Goal: Transaction & Acquisition: Purchase product/service

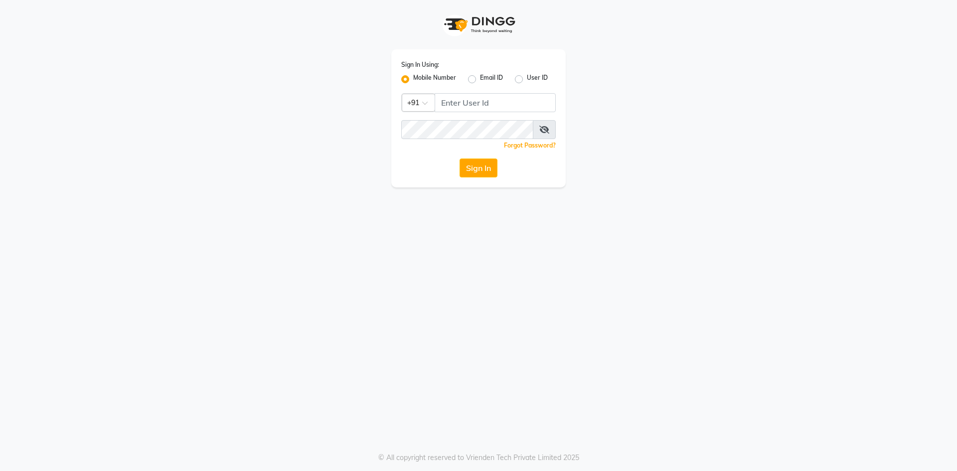
click at [413, 78] on label "Mobile Number" at bounding box center [434, 79] width 43 height 12
click at [413, 78] on input "Mobile Number" at bounding box center [416, 76] width 6 height 6
click at [482, 96] on input "Username" at bounding box center [495, 102] width 121 height 19
type input "8074374830"
click at [460, 158] on button "Sign In" at bounding box center [479, 167] width 38 height 19
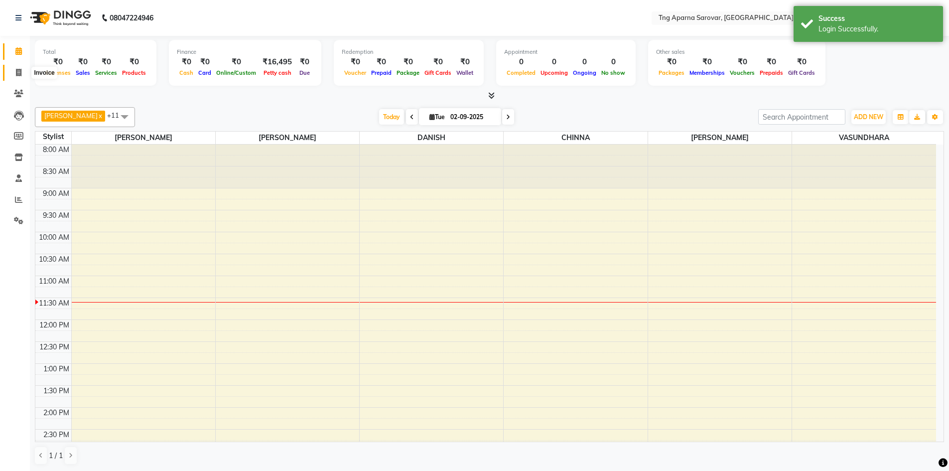
click at [16, 77] on span at bounding box center [18, 72] width 17 height 11
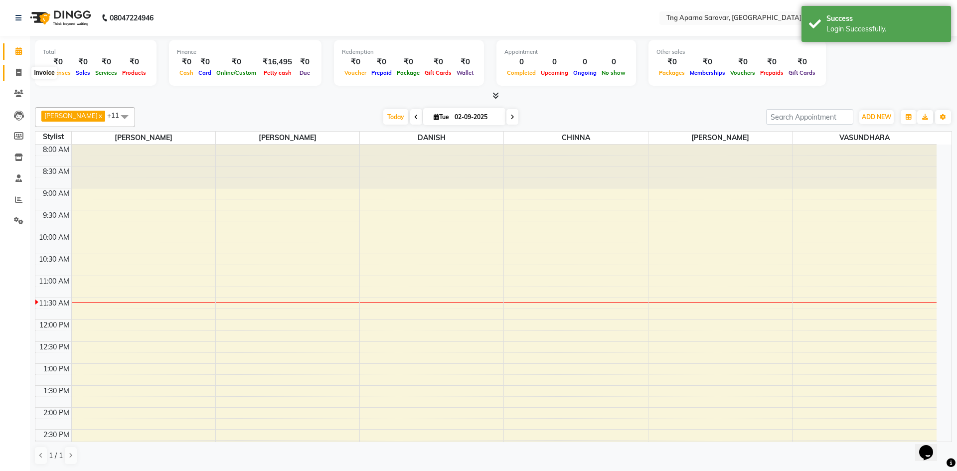
select select "7390"
select select "service"
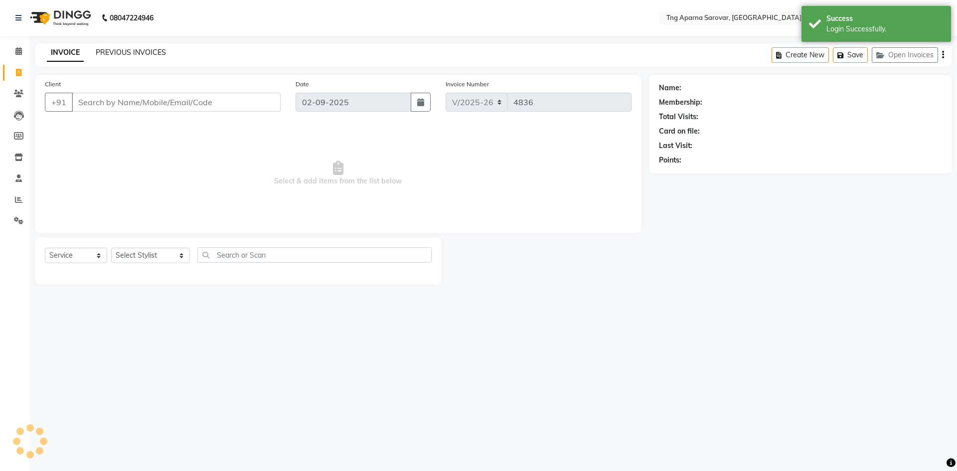
click at [137, 52] on link "PREVIOUS INVOICES" at bounding box center [131, 52] width 70 height 9
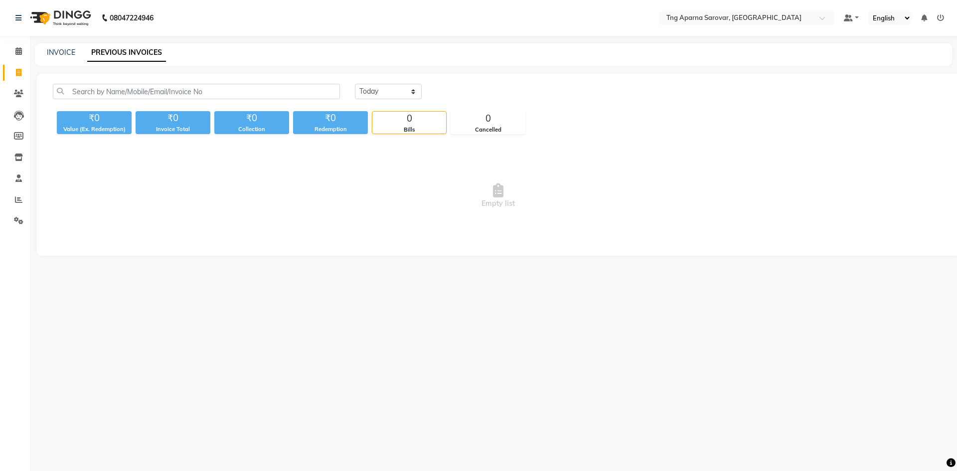
click at [58, 44] on div "INVOICE PREVIOUS INVOICES" at bounding box center [493, 54] width 917 height 22
click at [58, 48] on link "INVOICE" at bounding box center [61, 52] width 28 height 9
select select "7390"
select select "service"
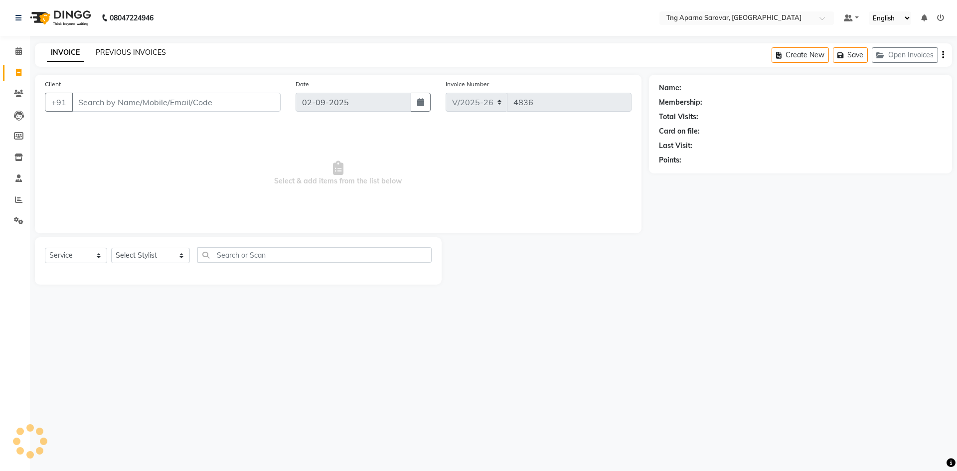
click at [133, 54] on link "PREVIOUS INVOICES" at bounding box center [131, 52] width 70 height 9
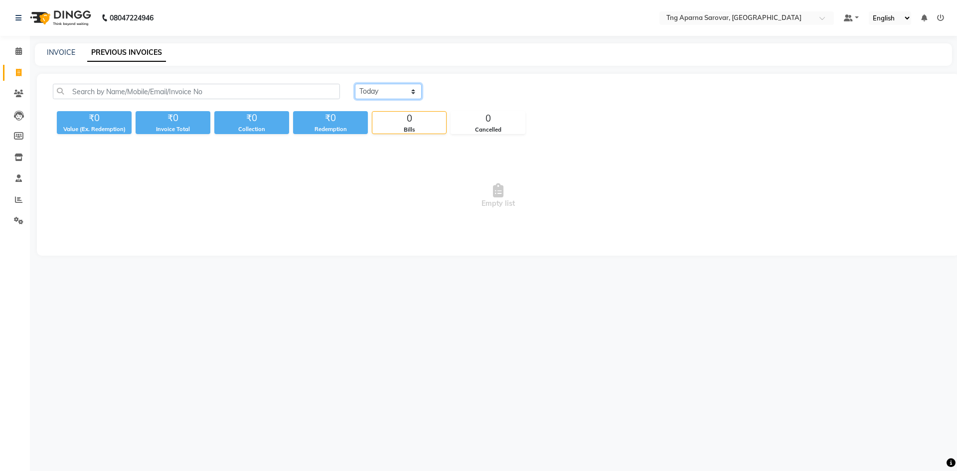
click at [390, 91] on select "[DATE] [DATE] Custom Range" at bounding box center [388, 91] width 67 height 15
select select "range"
click at [355, 84] on select "[DATE] [DATE] Custom Range" at bounding box center [388, 91] width 67 height 15
click at [488, 98] on input "02-09-2025" at bounding box center [470, 92] width 70 height 14
select select "9"
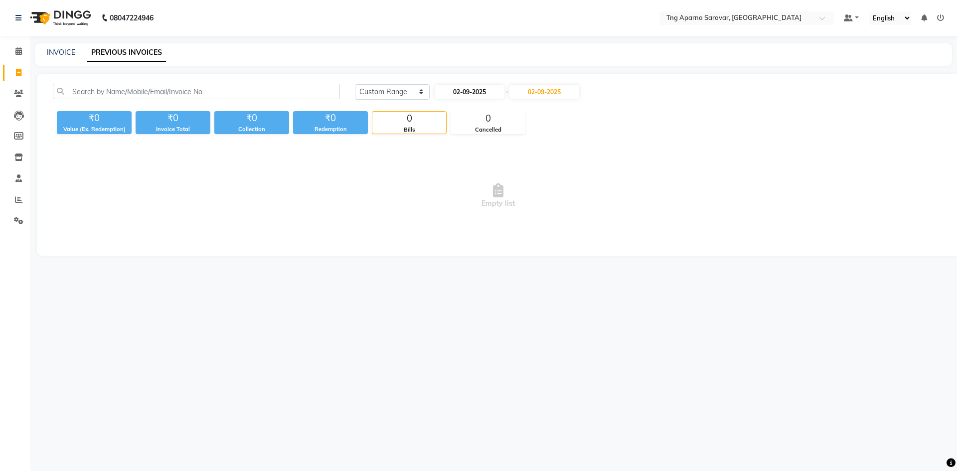
select select "2025"
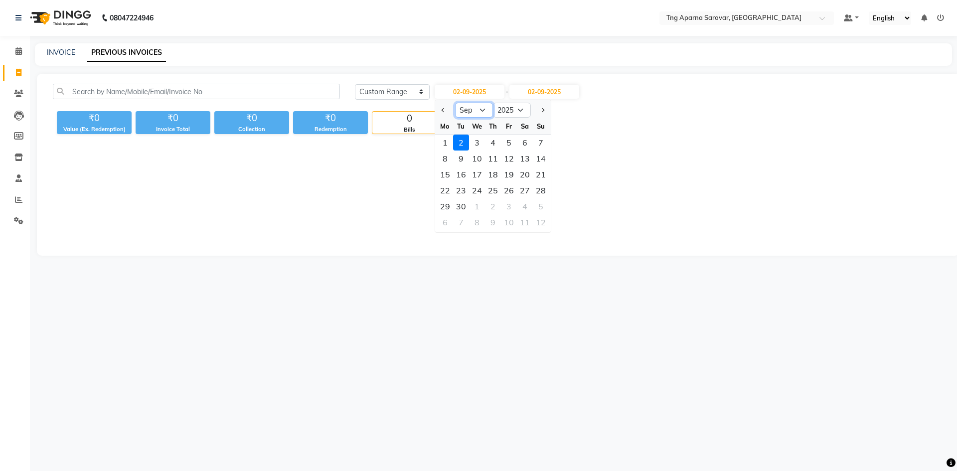
click at [475, 108] on select "Jan Feb Mar Apr May Jun [DATE] Aug Sep Oct Nov Dec" at bounding box center [474, 110] width 38 height 15
select select "8"
click at [455, 103] on select "Jan Feb Mar Apr May Jun [DATE] Aug Sep Oct Nov Dec" at bounding box center [474, 110] width 38 height 15
click at [509, 144] on div "1" at bounding box center [509, 143] width 16 height 16
type input "[DATE]"
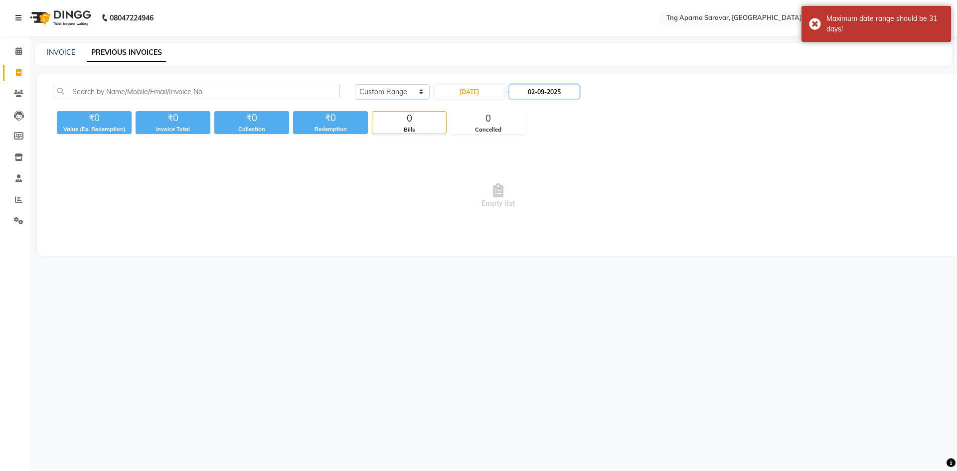
click at [573, 88] on input "02-09-2025" at bounding box center [544, 92] width 70 height 14
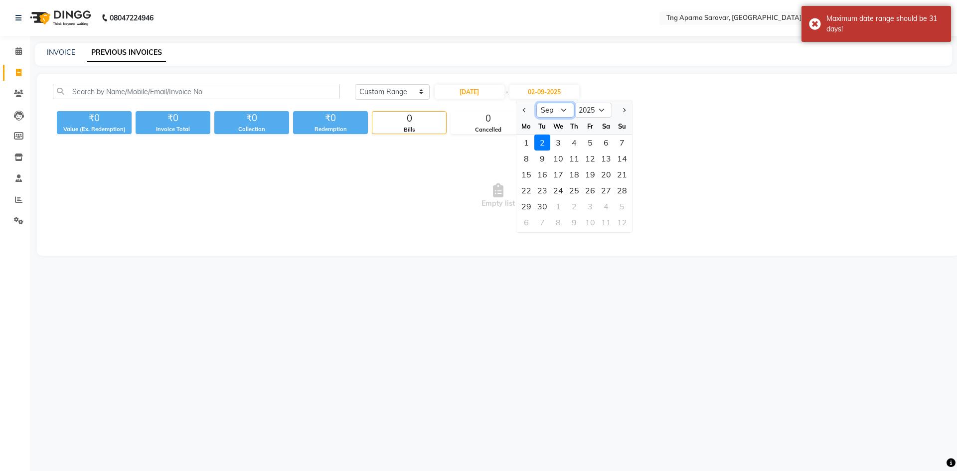
click at [547, 108] on select "Aug Sep Oct Nov Dec" at bounding box center [555, 110] width 38 height 15
select select "8"
click at [536, 103] on select "Aug Sep Oct Nov Dec" at bounding box center [555, 110] width 38 height 15
click at [627, 209] on div "31" at bounding box center [622, 206] width 16 height 16
type input "[DATE]"
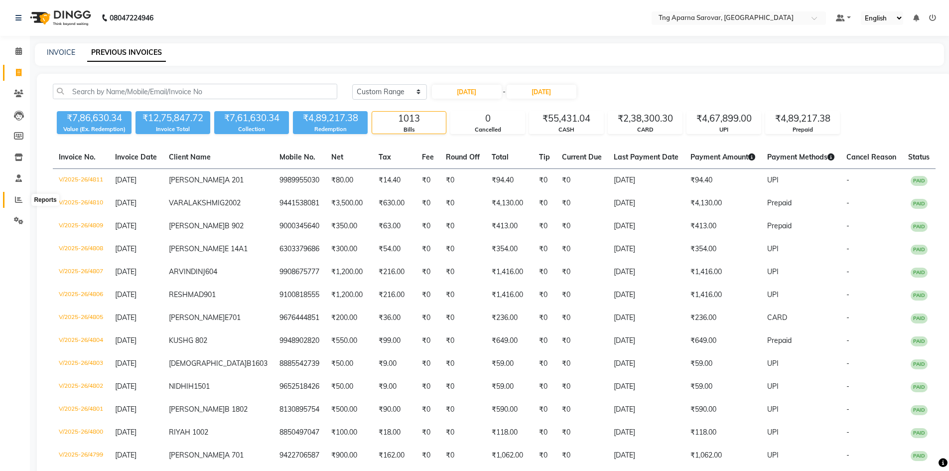
click at [21, 196] on icon at bounding box center [18, 199] width 7 height 7
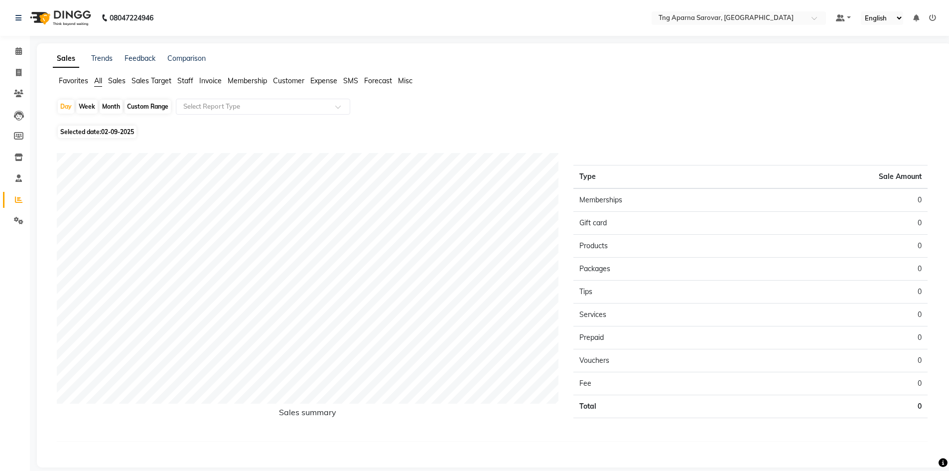
click at [144, 98] on app-reports "Favorites All Sales Sales Target Staff Invoice Membership Customer Expense SMS …" at bounding box center [494, 267] width 895 height 382
click at [144, 102] on div "Custom Range" at bounding box center [148, 107] width 46 height 14
select select "9"
select select "2025"
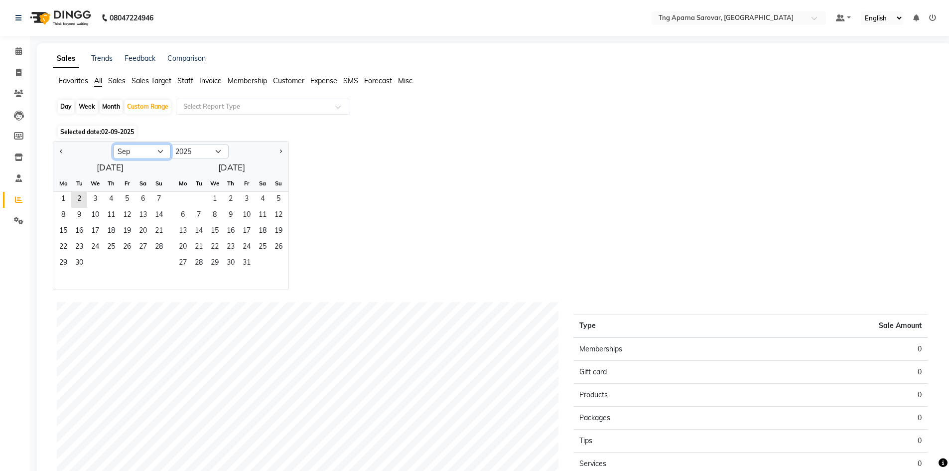
click at [157, 151] on select "Jan Feb Mar Apr May Jun [DATE] Aug Sep Oct Nov Dec" at bounding box center [142, 151] width 58 height 15
select select "8"
click at [113, 144] on select "Jan Feb Mar Apr May Jun [DATE] Aug Sep Oct Nov Dec" at bounding box center [142, 151] width 58 height 15
click at [126, 196] on span "1" at bounding box center [127, 200] width 16 height 16
click at [156, 257] on span "31" at bounding box center [159, 264] width 16 height 16
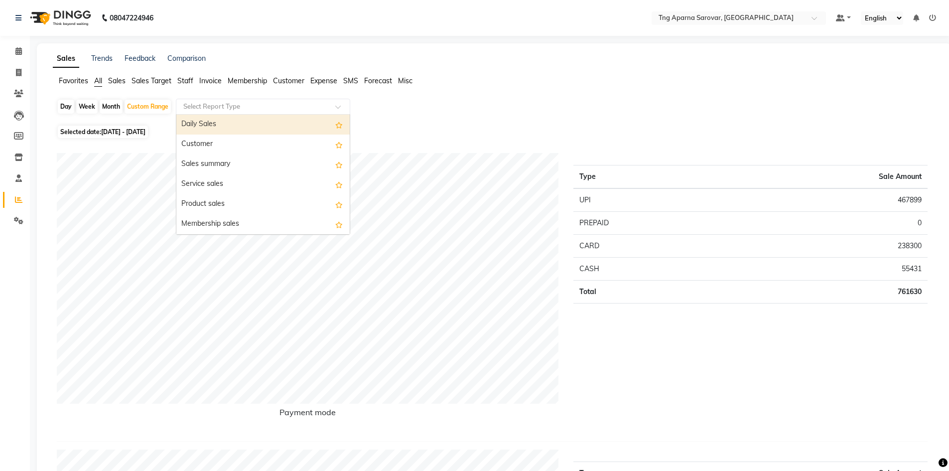
click at [239, 108] on input "text" at bounding box center [253, 107] width 144 height 10
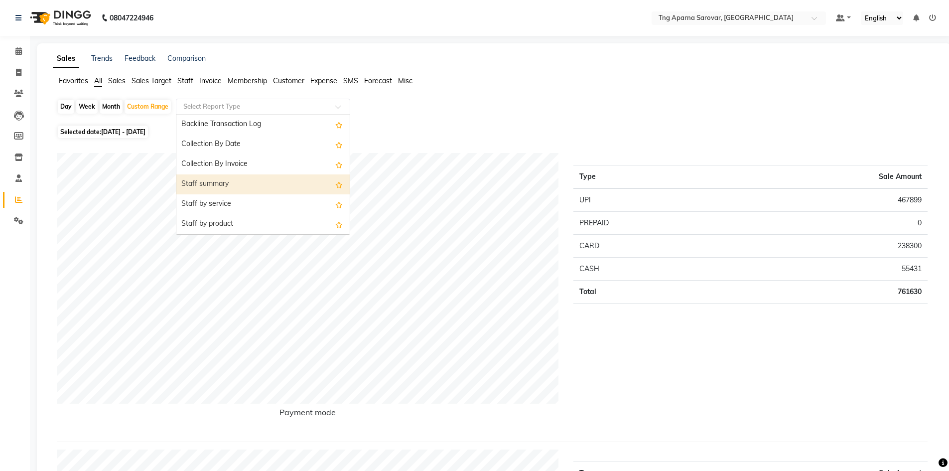
click at [237, 188] on div "Staff summary" at bounding box center [262, 184] width 173 height 20
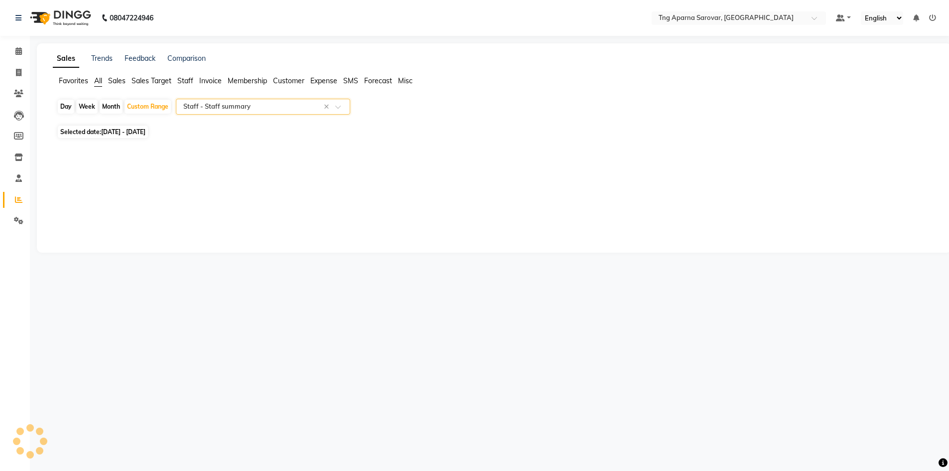
select select "csv"
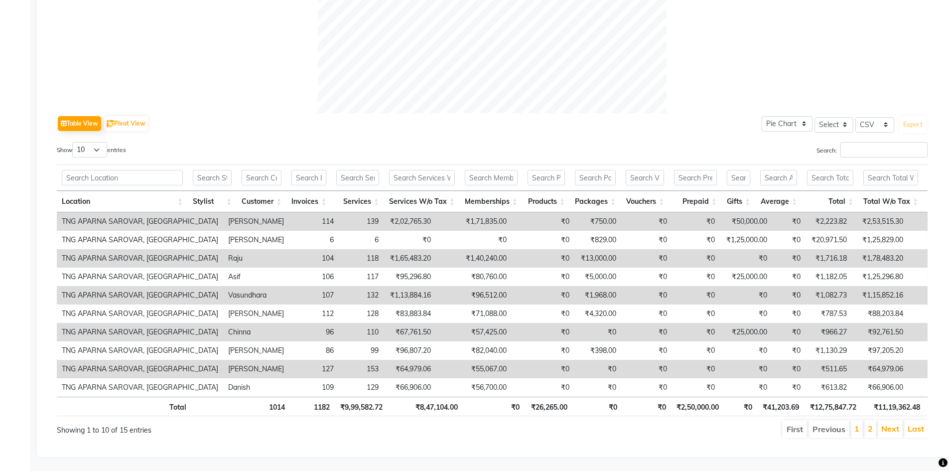
scroll to position [399, 0]
click at [94, 149] on select "10 25 50 100" at bounding box center [89, 148] width 35 height 15
select select "25"
click at [74, 141] on select "10 25 50 100" at bounding box center [89, 148] width 35 height 15
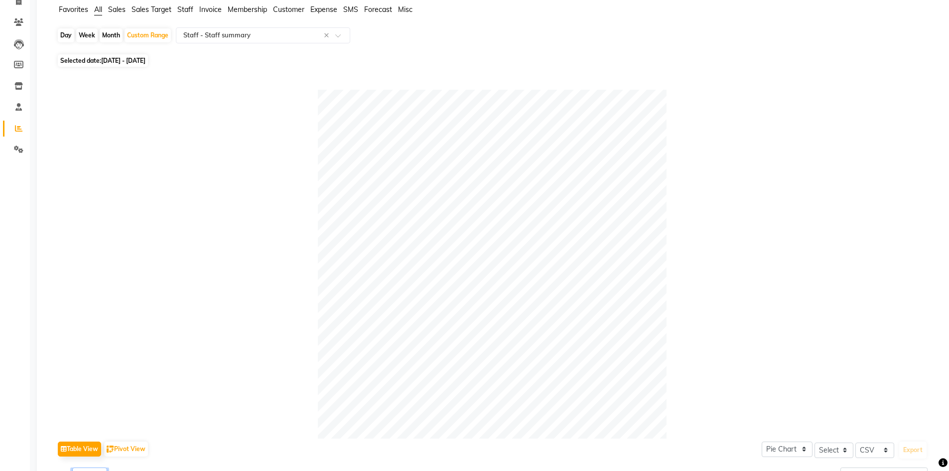
scroll to position [0, 0]
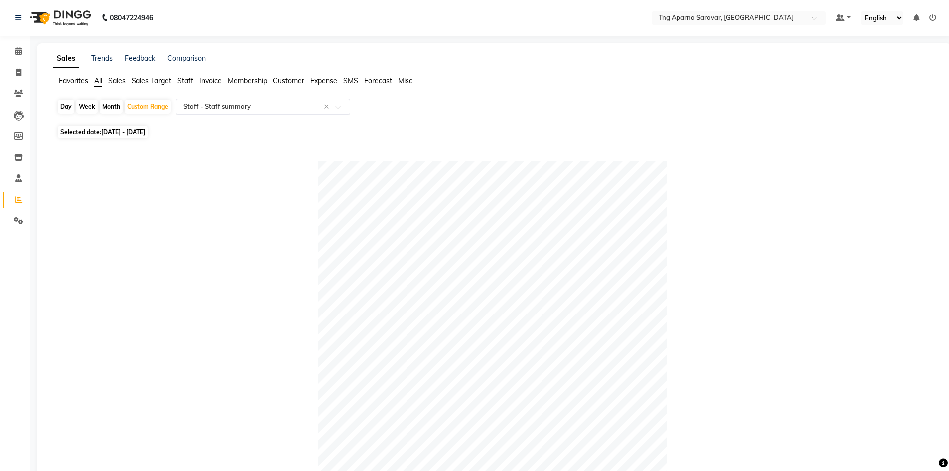
click at [243, 105] on input "text" at bounding box center [253, 107] width 144 height 10
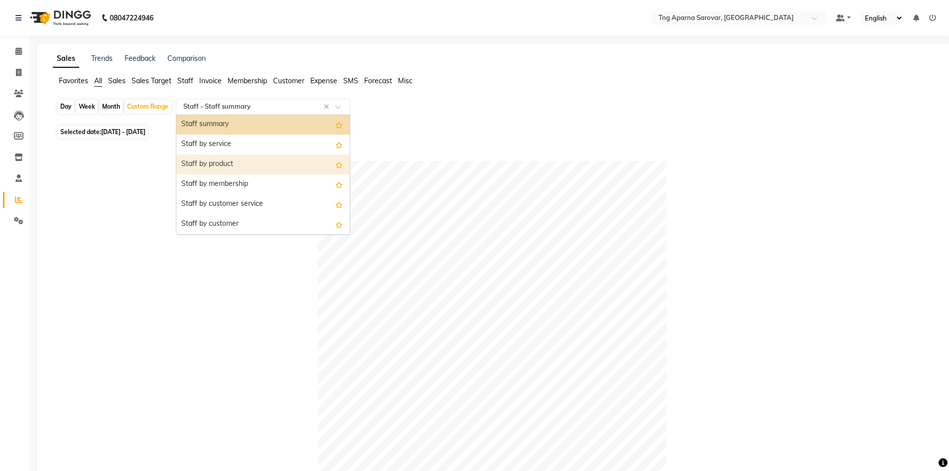
click at [235, 164] on div "Staff by product" at bounding box center [262, 164] width 173 height 20
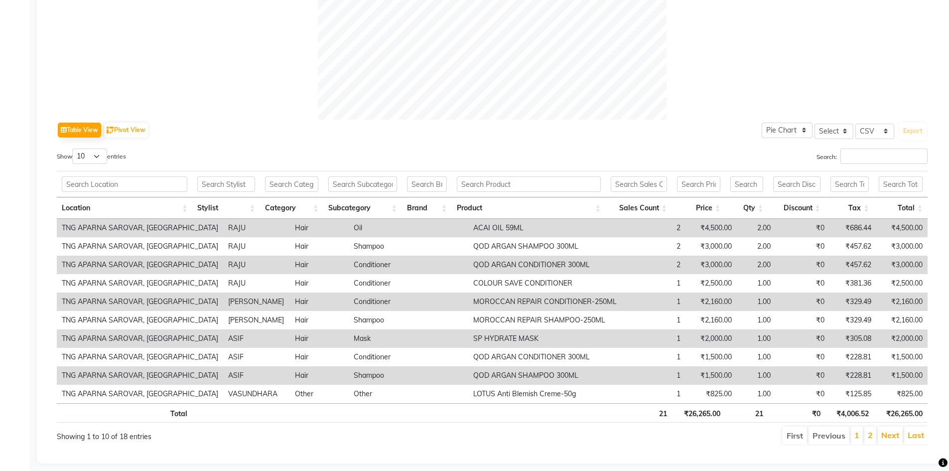
scroll to position [399, 0]
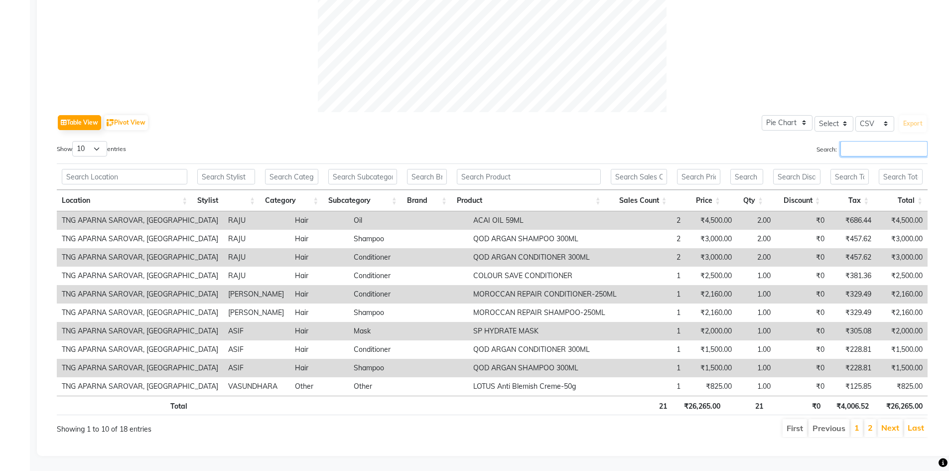
click at [873, 147] on input "Search:" at bounding box center [884, 148] width 87 height 15
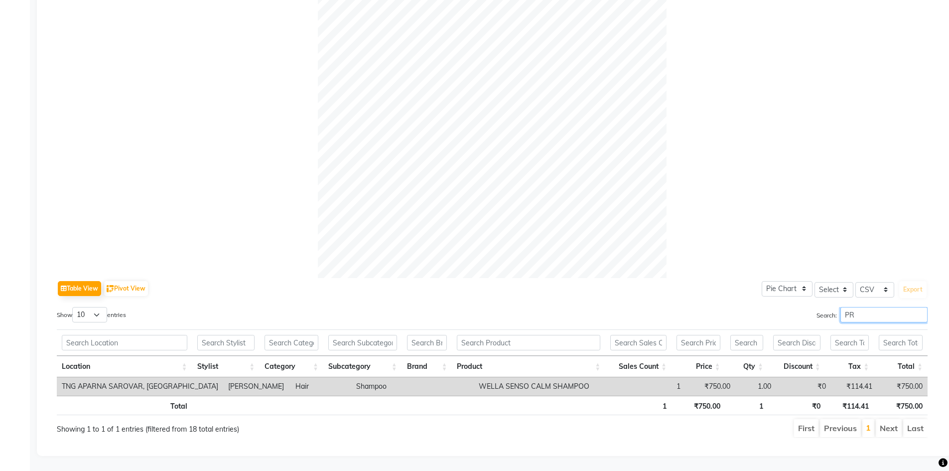
scroll to position [239, 0]
click at [871, 313] on input "PRA" at bounding box center [884, 314] width 87 height 15
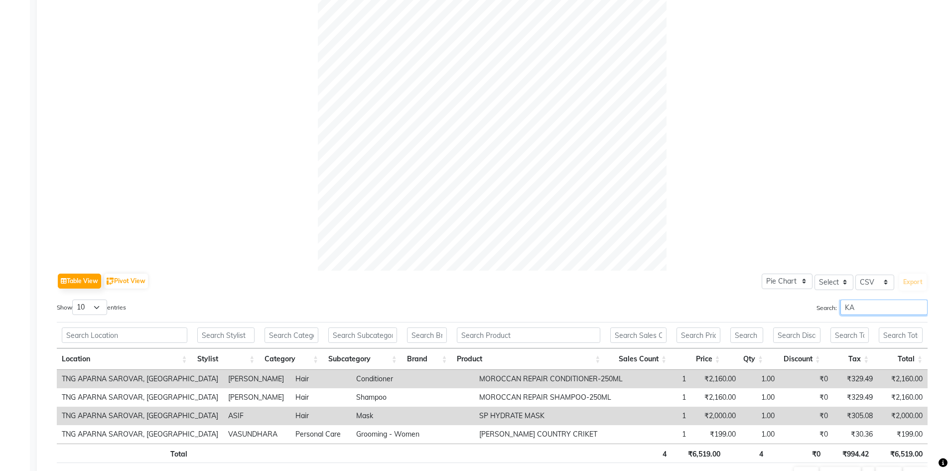
scroll to position [258, 0]
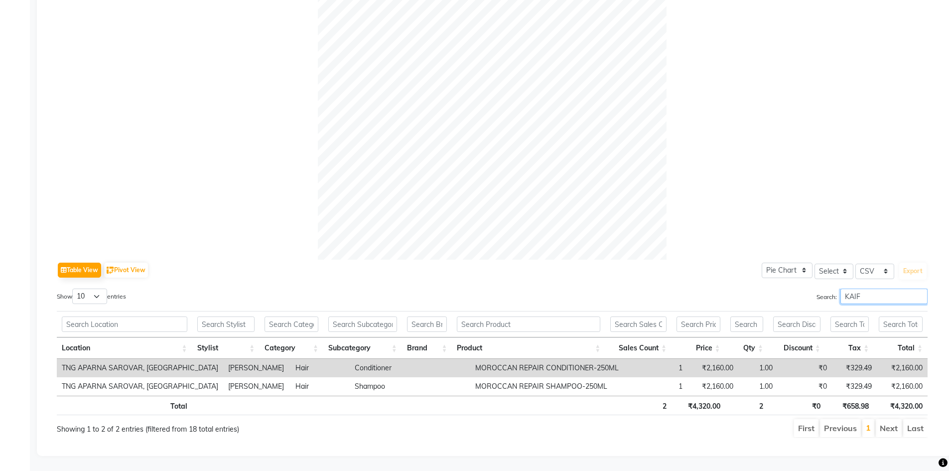
click at [863, 289] on input "KAIF" at bounding box center [884, 296] width 87 height 15
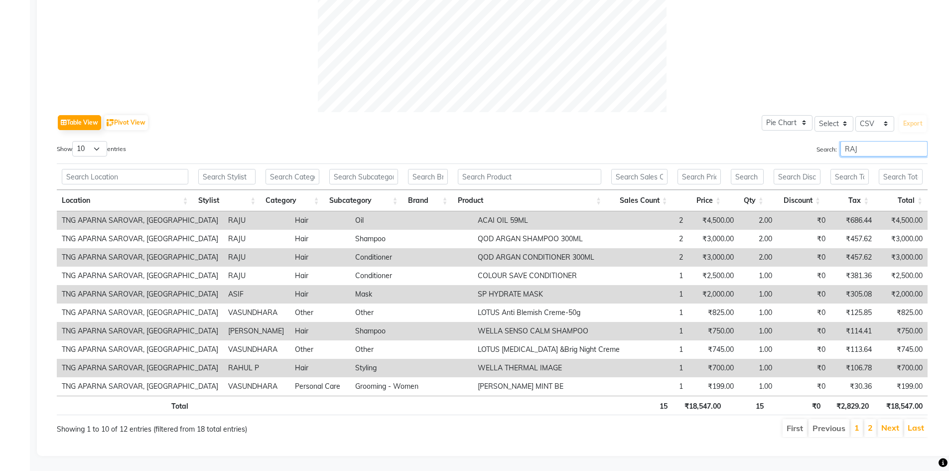
scroll to position [295, 0]
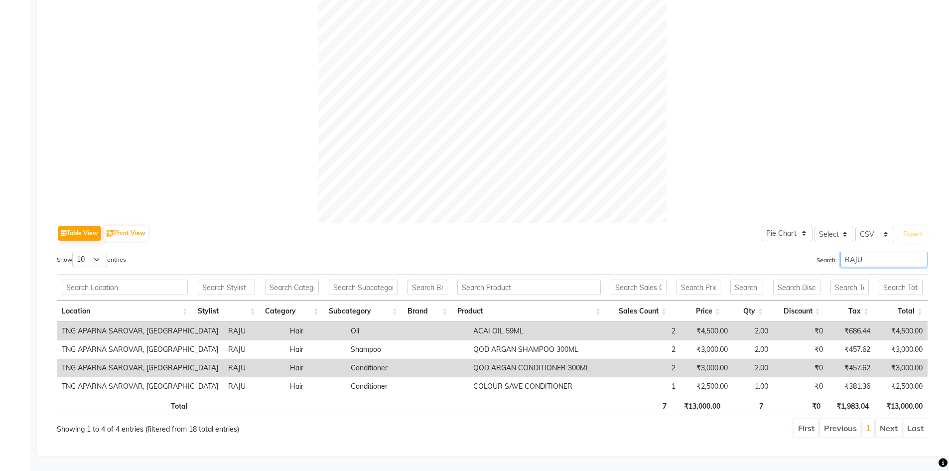
type input "RAJU"
click at [874, 255] on input "RAJU" at bounding box center [884, 259] width 87 height 15
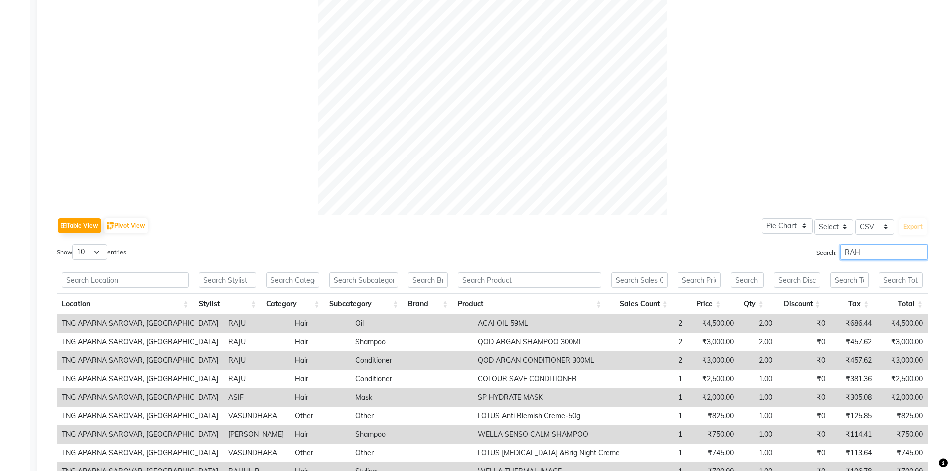
scroll to position [258, 0]
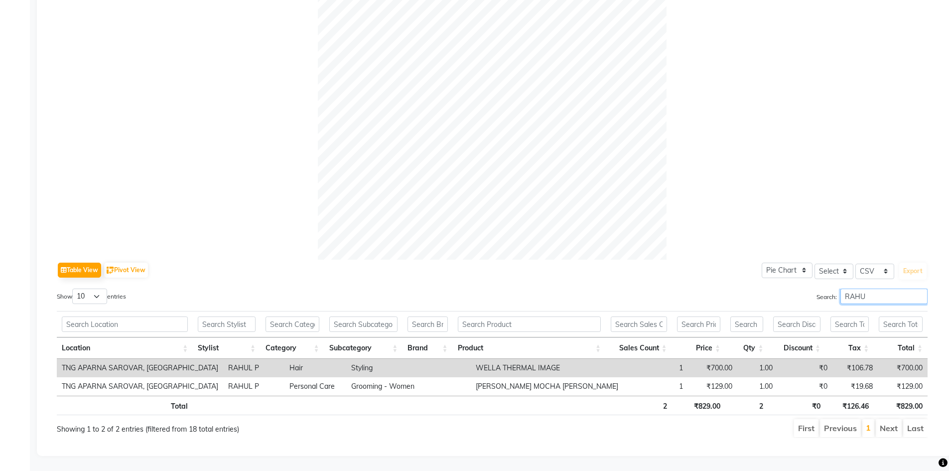
type input "RAHU"
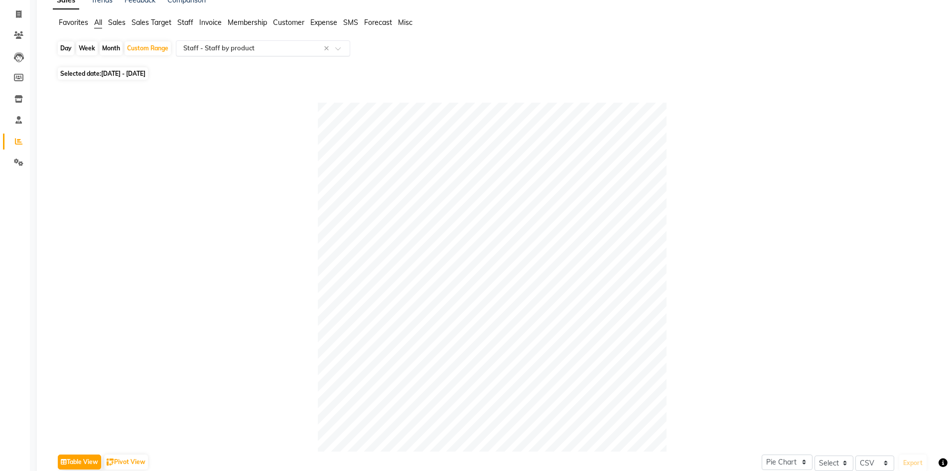
click at [219, 52] on input "text" at bounding box center [253, 48] width 144 height 10
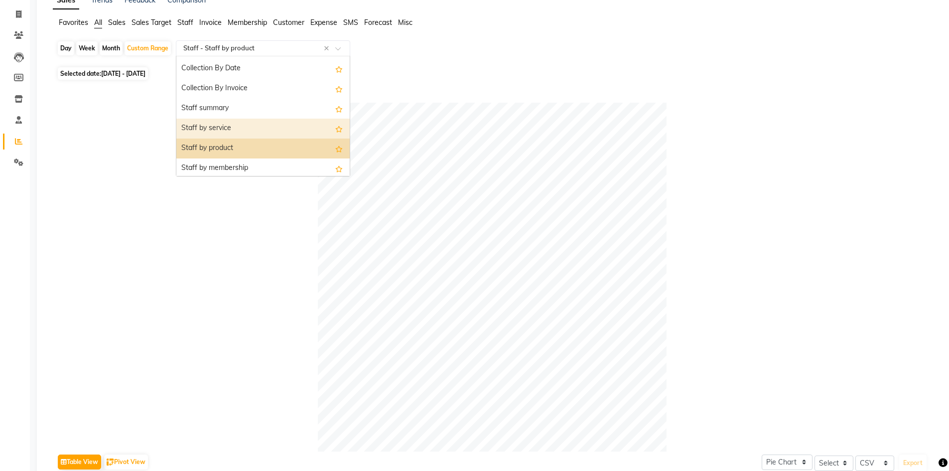
scroll to position [299, 0]
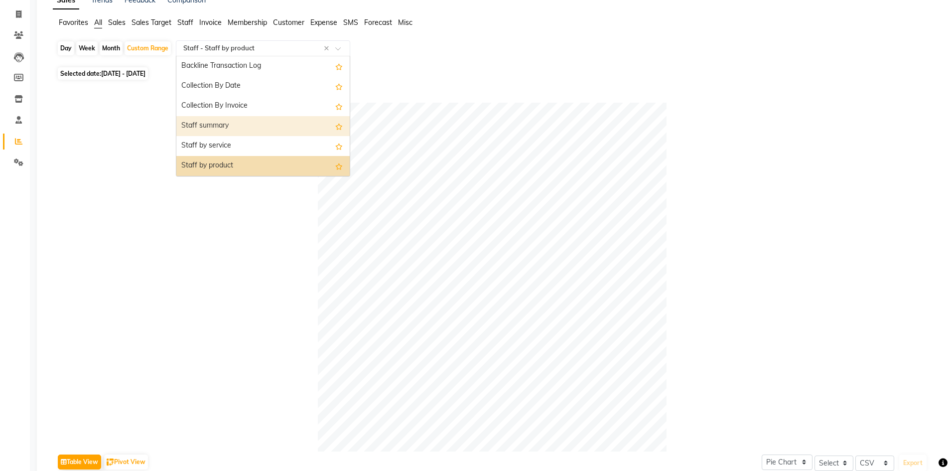
click at [230, 118] on div "Staff summary" at bounding box center [262, 126] width 173 height 20
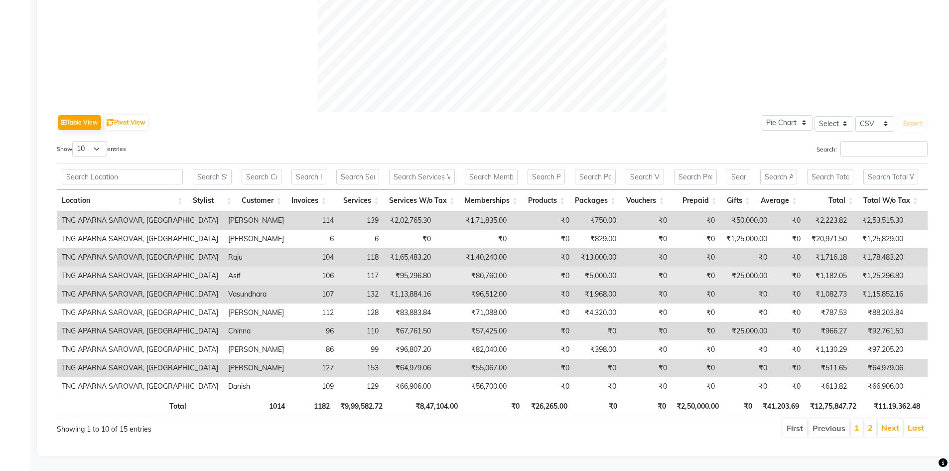
scroll to position [413, 0]
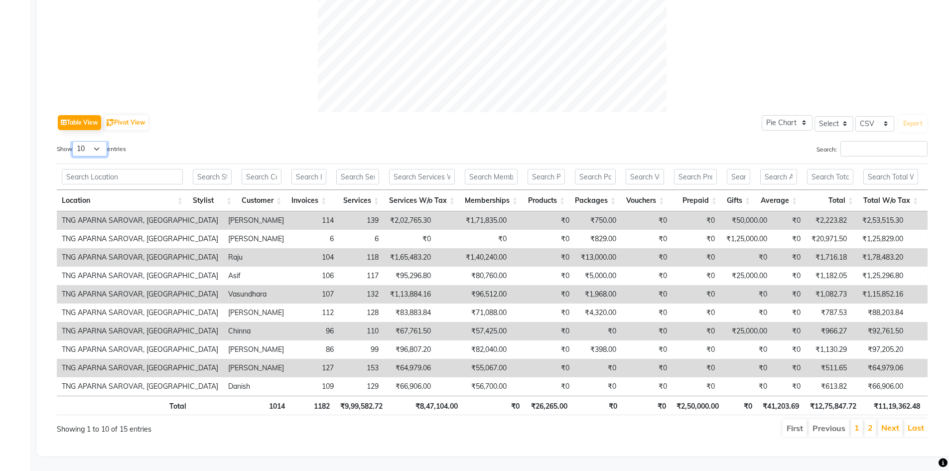
click at [98, 141] on select "10 25 50 100" at bounding box center [89, 148] width 35 height 15
select select "25"
click at [74, 141] on select "10 25 50 100" at bounding box center [89, 148] width 35 height 15
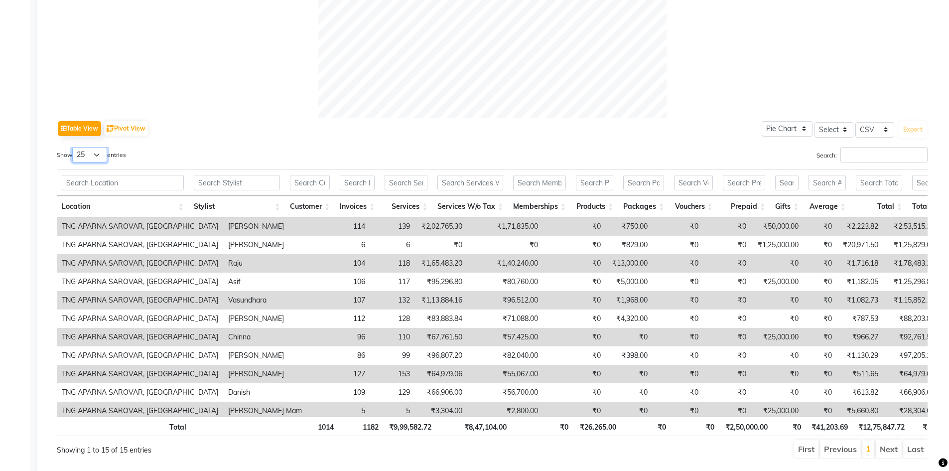
scroll to position [420, 0]
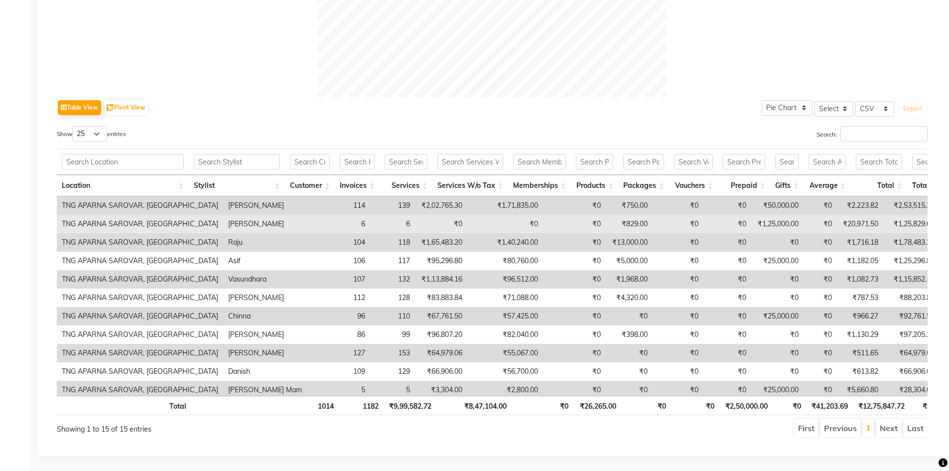
click at [752, 219] on td "₹1,25,000.00" at bounding box center [778, 224] width 52 height 18
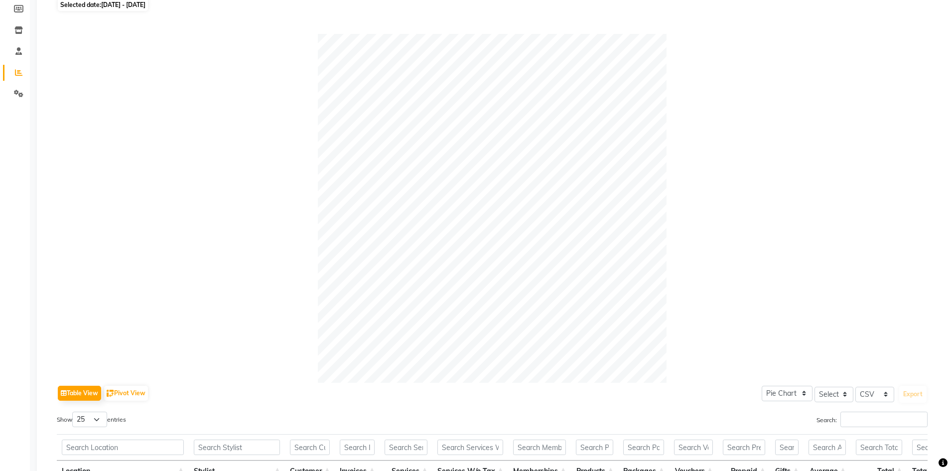
scroll to position [21, 0]
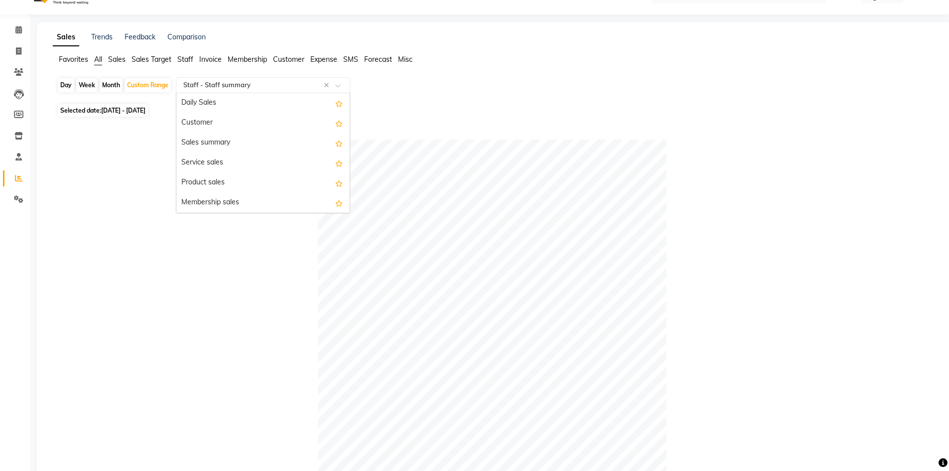
click at [227, 93] on ng-select "Select Report Type × Staff - Staff summary × Daily Sales Customer Sales summary…" at bounding box center [263, 85] width 174 height 16
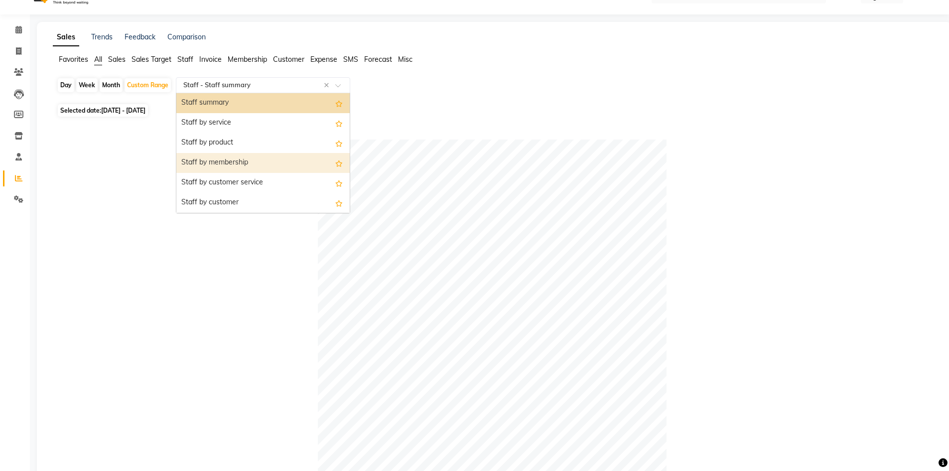
click at [267, 165] on div "Staff by membership" at bounding box center [262, 163] width 173 height 20
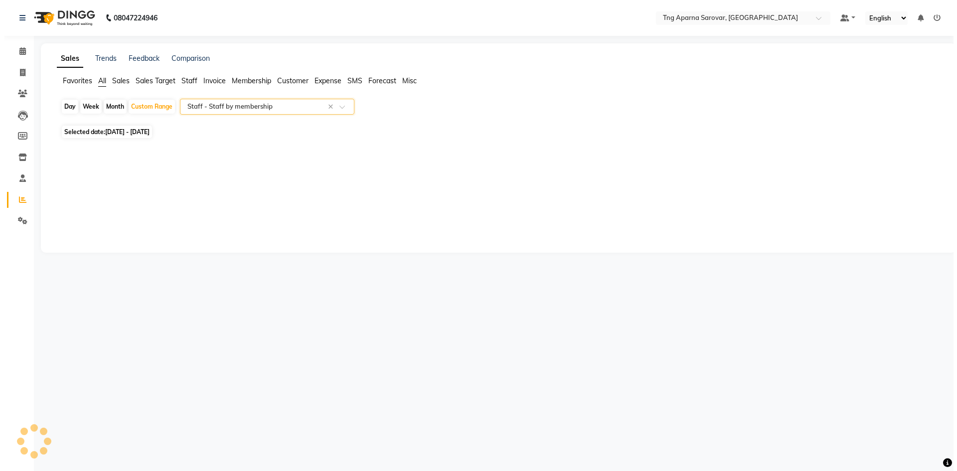
scroll to position [0, 0]
click at [244, 110] on input "text" at bounding box center [253, 107] width 144 height 10
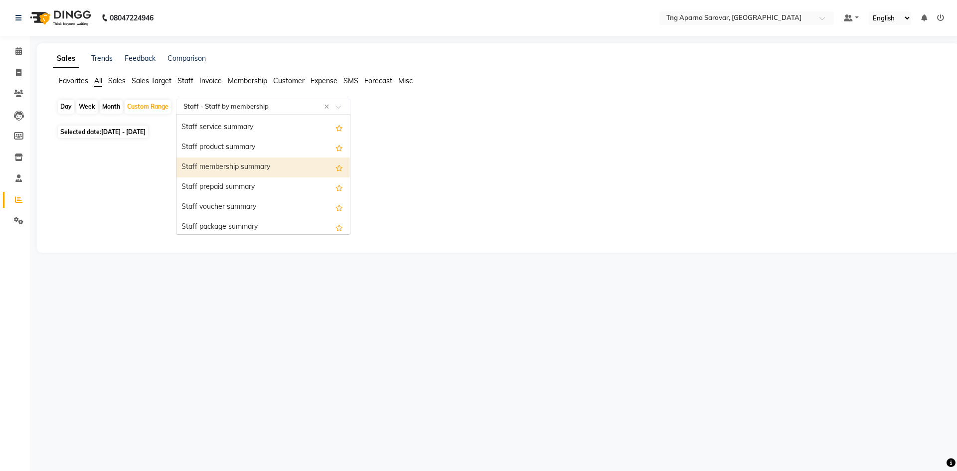
scroll to position [618, 0]
click at [264, 167] on div "Staff prepaid summary" at bounding box center [262, 164] width 173 height 20
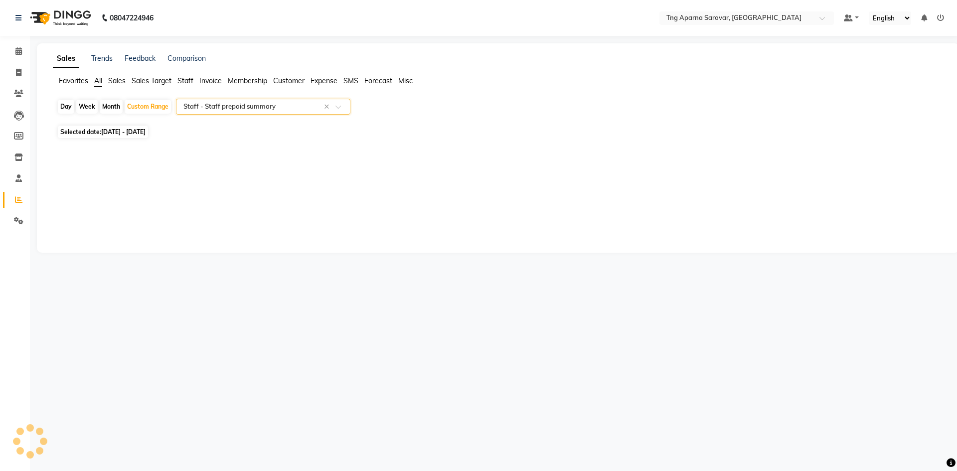
select select "csv"
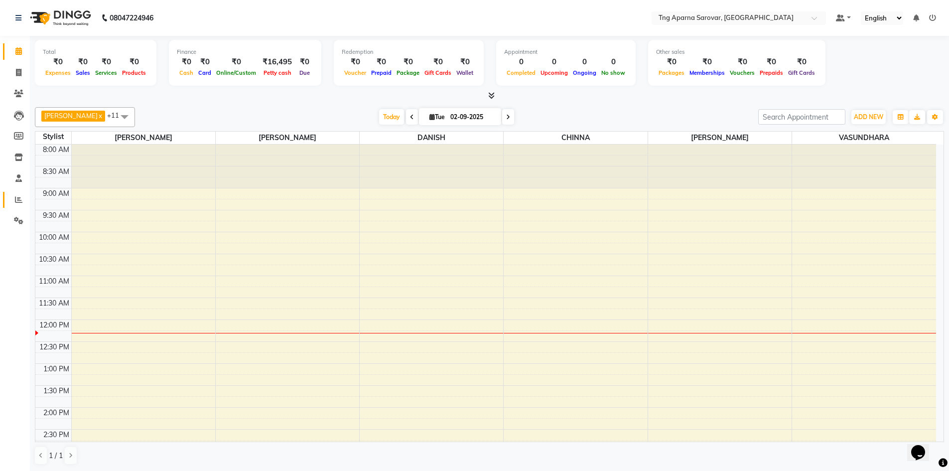
click at [6, 192] on link "Reports" at bounding box center [15, 200] width 24 height 16
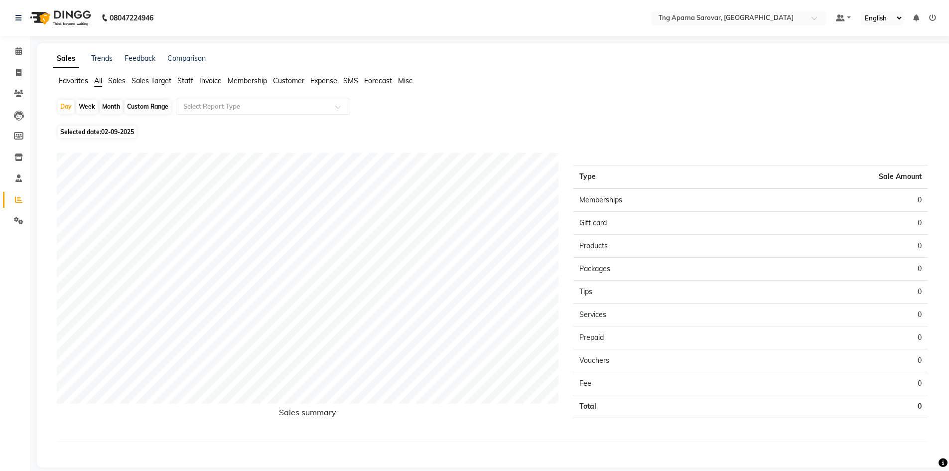
click at [163, 107] on div "Custom Range" at bounding box center [148, 107] width 46 height 14
select select "9"
select select "2025"
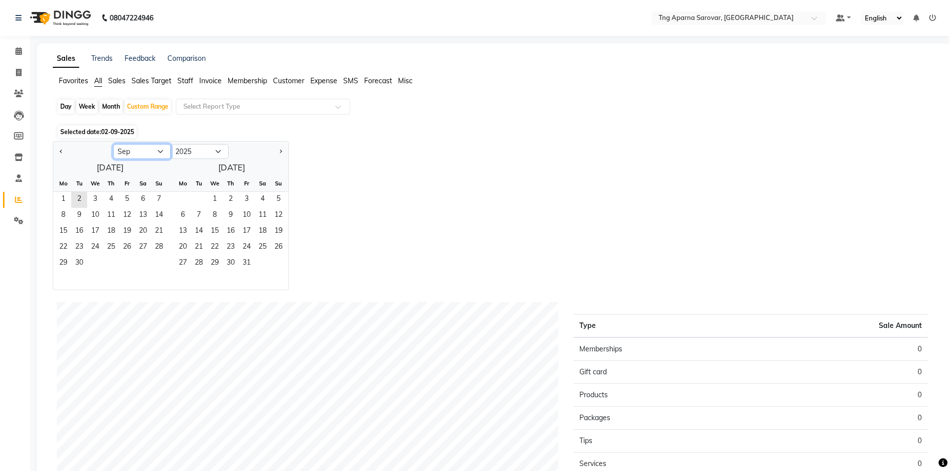
click at [153, 154] on select "Jan Feb Mar Apr May Jun [DATE] Aug Sep Oct Nov Dec" at bounding box center [142, 151] width 58 height 15
select select "8"
click at [113, 144] on select "Jan Feb Mar Apr May Jun [DATE] Aug Sep Oct Nov Dec" at bounding box center [142, 151] width 58 height 15
click at [126, 194] on span "1" at bounding box center [127, 200] width 16 height 16
click at [152, 263] on span "31" at bounding box center [159, 264] width 16 height 16
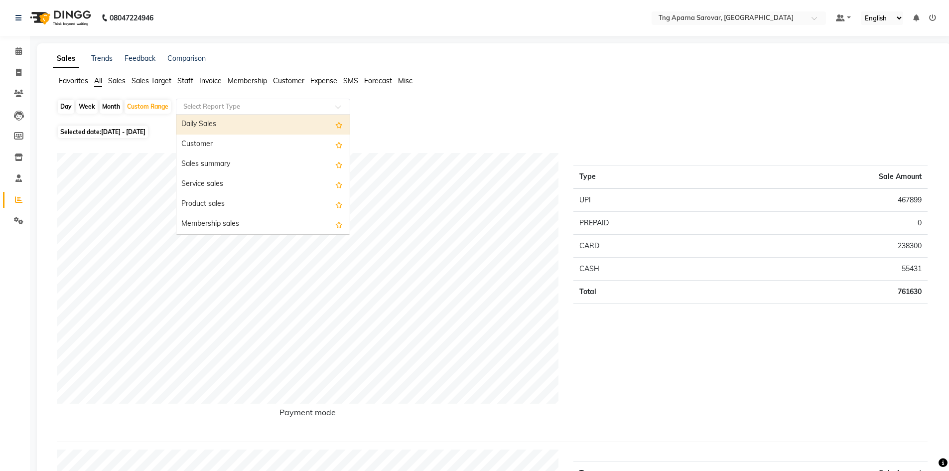
click at [231, 105] on input "text" at bounding box center [253, 107] width 144 height 10
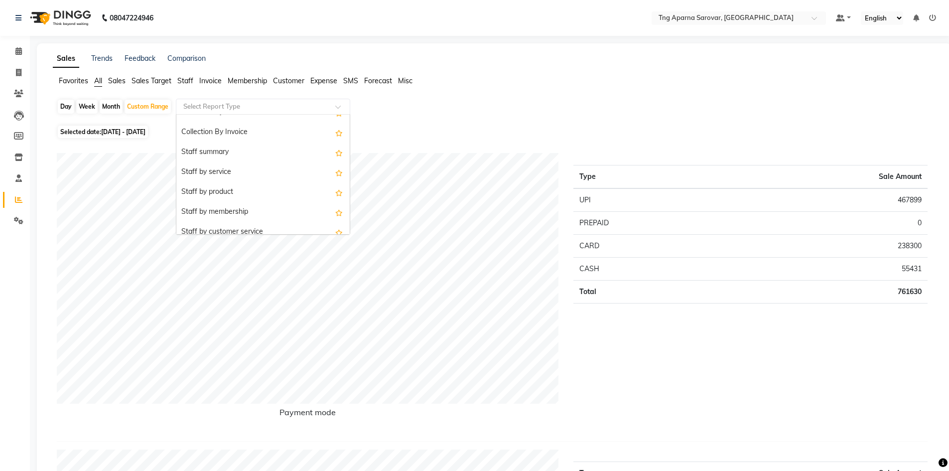
scroll to position [349, 0]
click at [227, 133] on div "Staff summary" at bounding box center [262, 135] width 173 height 20
select select "csv"
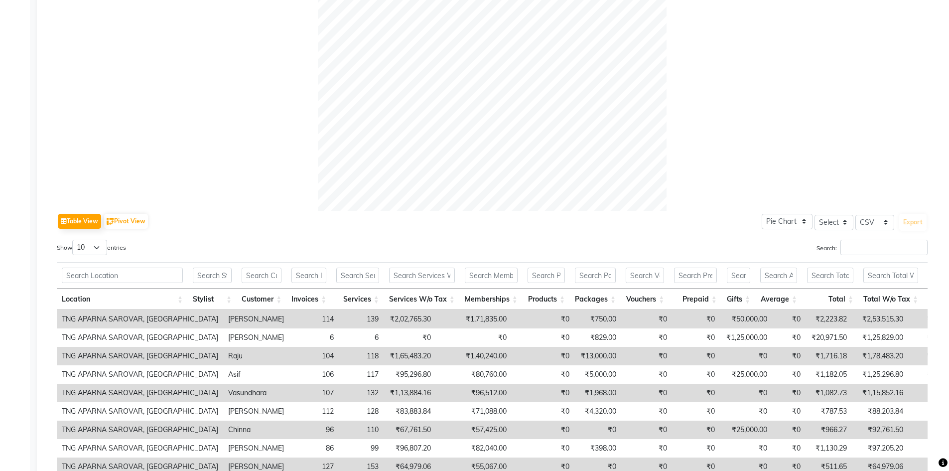
scroll to position [413, 0]
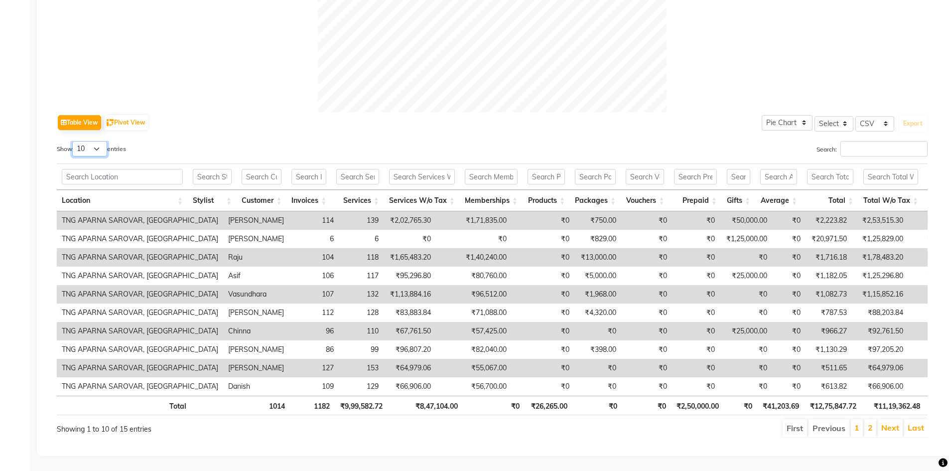
click at [98, 141] on select "10 25 50 100" at bounding box center [89, 148] width 35 height 15
select select "25"
click at [74, 141] on select "10 25 50 100" at bounding box center [89, 148] width 35 height 15
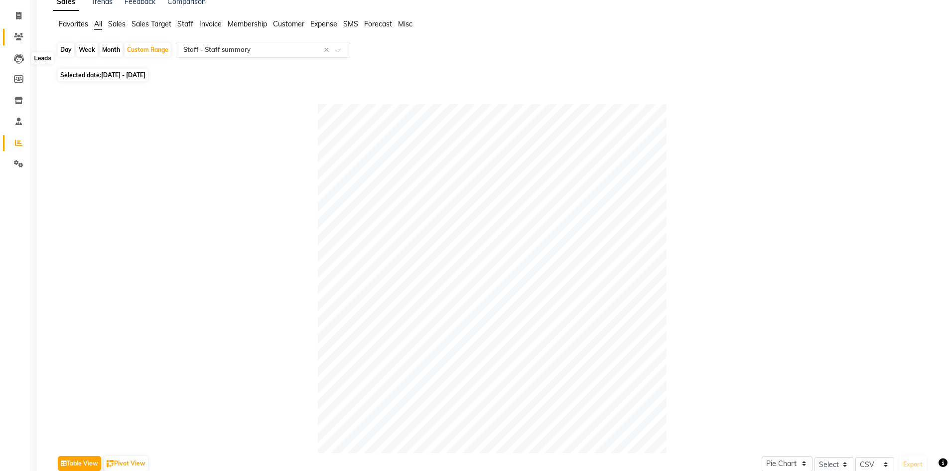
scroll to position [21, 0]
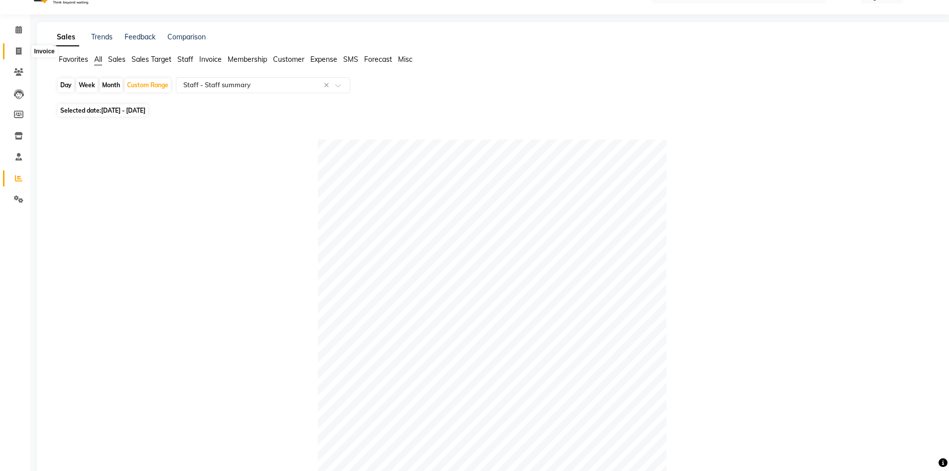
click at [16, 47] on icon at bounding box center [18, 50] width 5 height 7
select select "service"
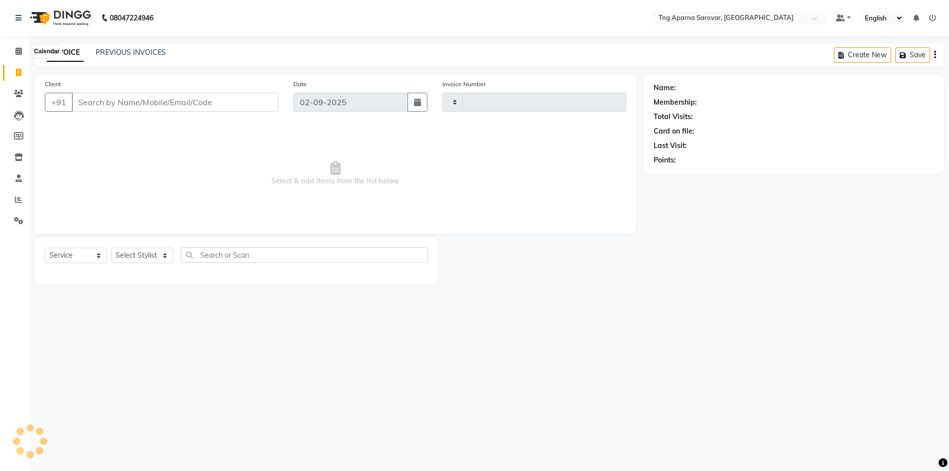
type input "4836"
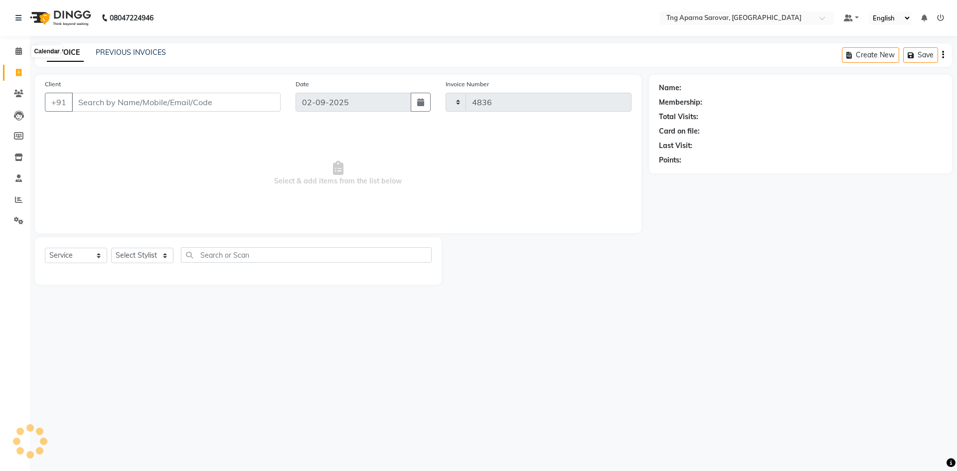
select select "7390"
click at [147, 50] on link "PREVIOUS INVOICES" at bounding box center [131, 52] width 70 height 9
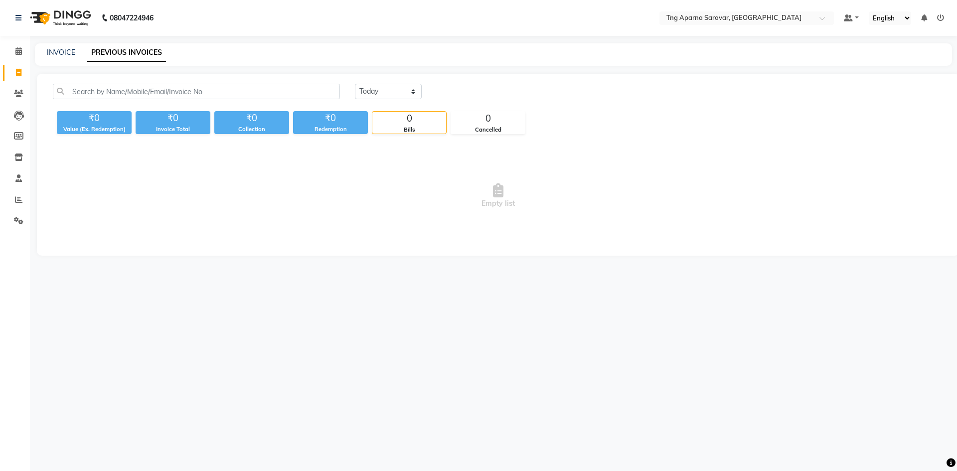
click at [378, 102] on div "[DATE] [DATE] Custom Range" at bounding box center [649, 95] width 604 height 23
click at [384, 95] on select "[DATE] [DATE] Custom Range" at bounding box center [388, 91] width 67 height 15
select select "range"
click at [355, 84] on select "[DATE] [DATE] Custom Range" at bounding box center [388, 91] width 67 height 15
click at [452, 93] on input "02-09-2025" at bounding box center [470, 92] width 70 height 14
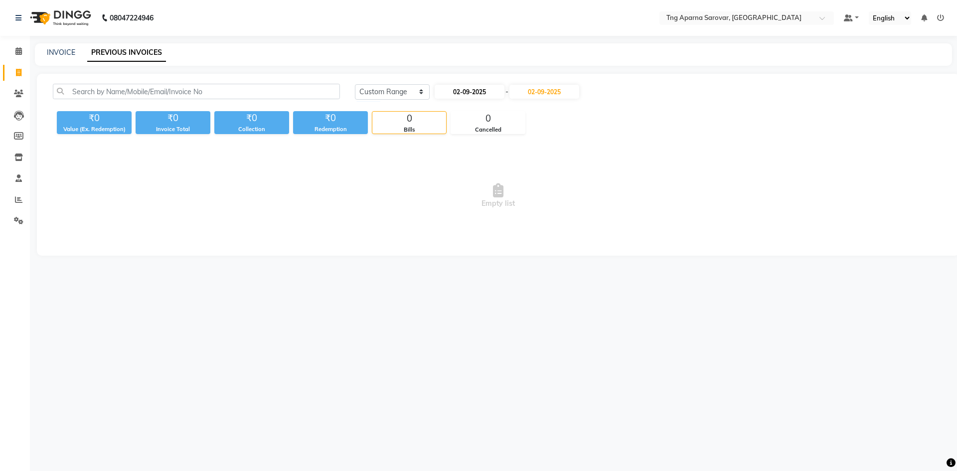
select select "9"
select select "2025"
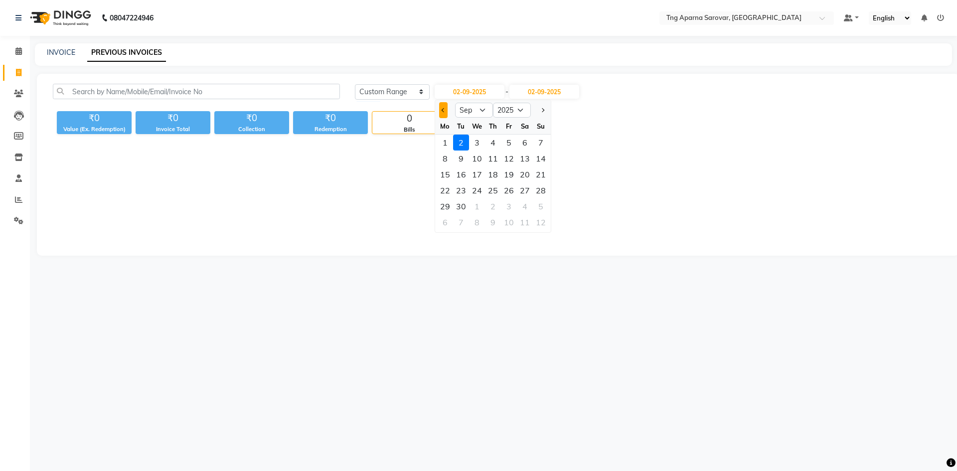
click at [444, 107] on button "Previous month" at bounding box center [443, 110] width 8 height 16
select select "8"
click at [507, 140] on div "1" at bounding box center [509, 143] width 16 height 16
type input "[DATE]"
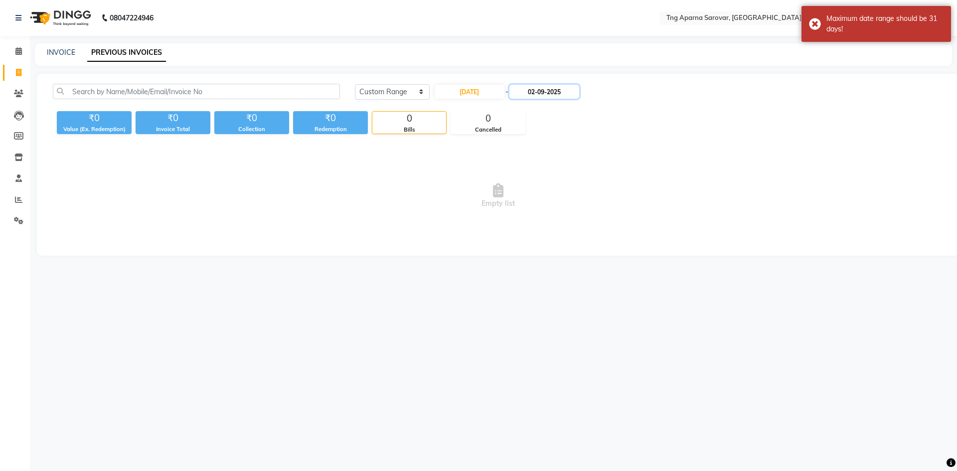
click at [542, 86] on input "02-09-2025" at bounding box center [544, 92] width 70 height 14
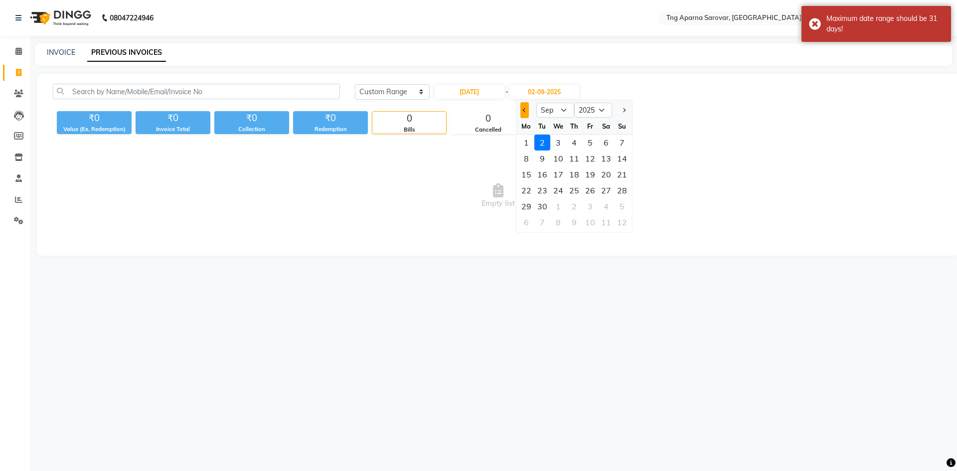
click at [522, 108] on button "Previous month" at bounding box center [524, 110] width 8 height 16
select select "8"
click at [622, 206] on div "31" at bounding box center [622, 206] width 16 height 16
type input "[DATE]"
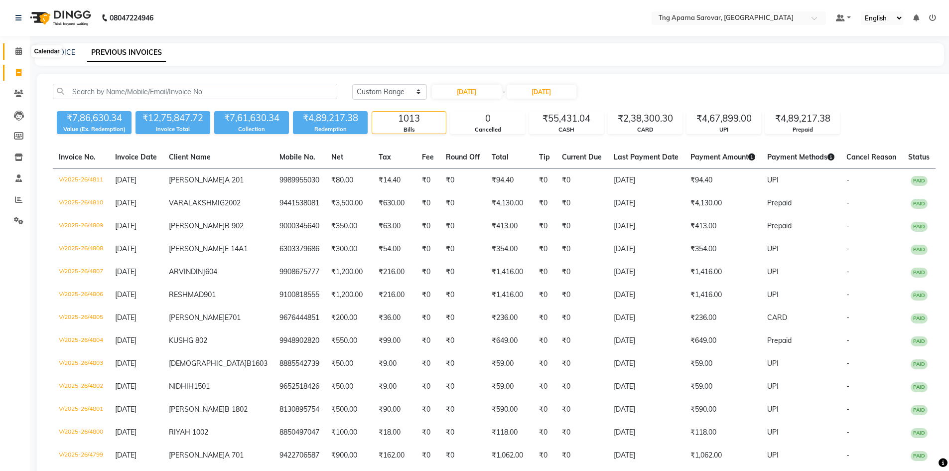
click at [14, 54] on span at bounding box center [18, 51] width 17 height 11
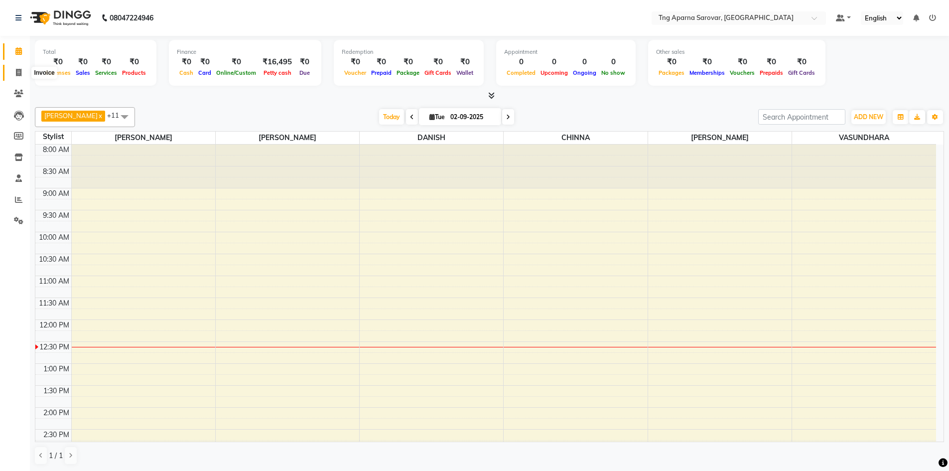
click at [22, 73] on span at bounding box center [18, 72] width 17 height 11
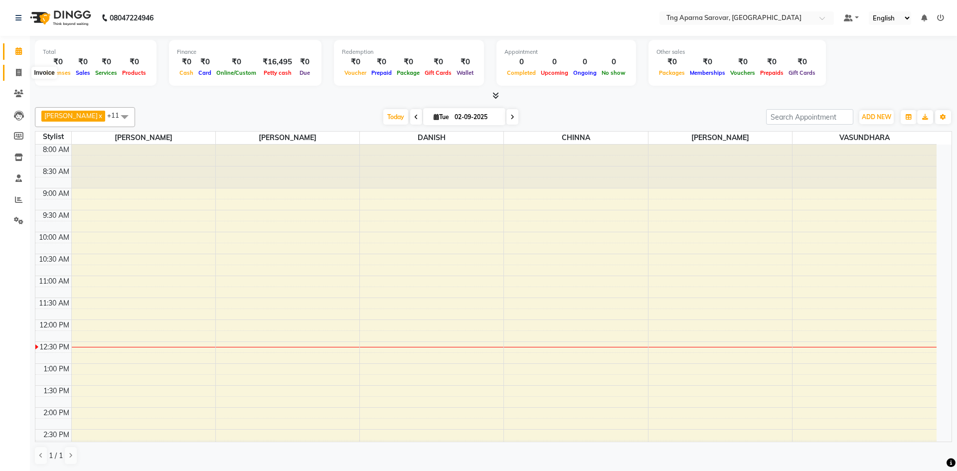
select select "7390"
select select "service"
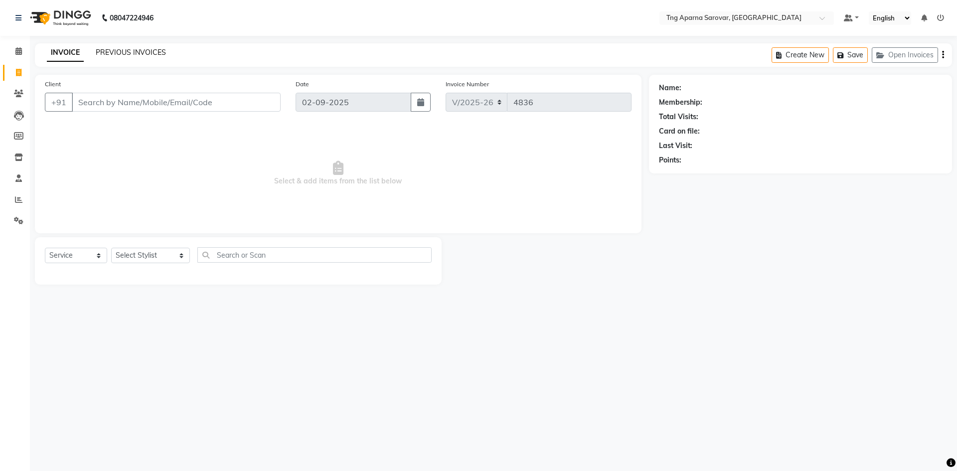
click at [115, 52] on link "PREVIOUS INVOICES" at bounding box center [131, 52] width 70 height 9
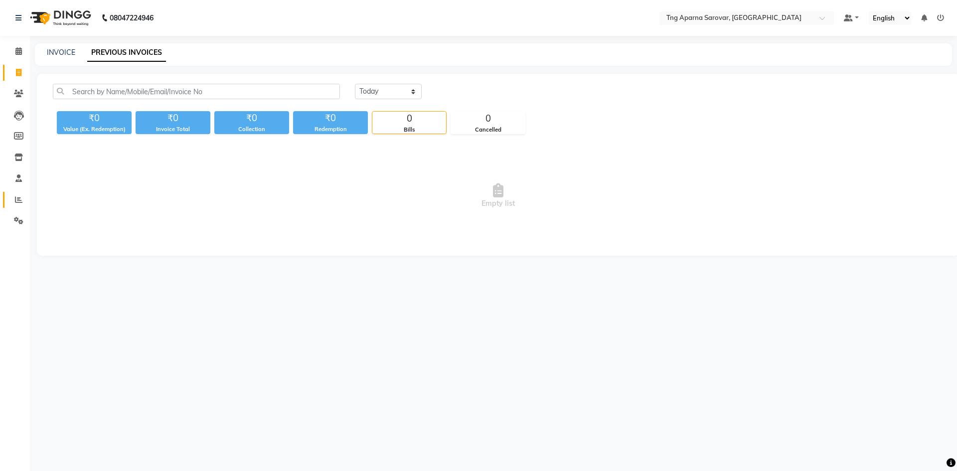
click at [13, 199] on span at bounding box center [18, 199] width 17 height 11
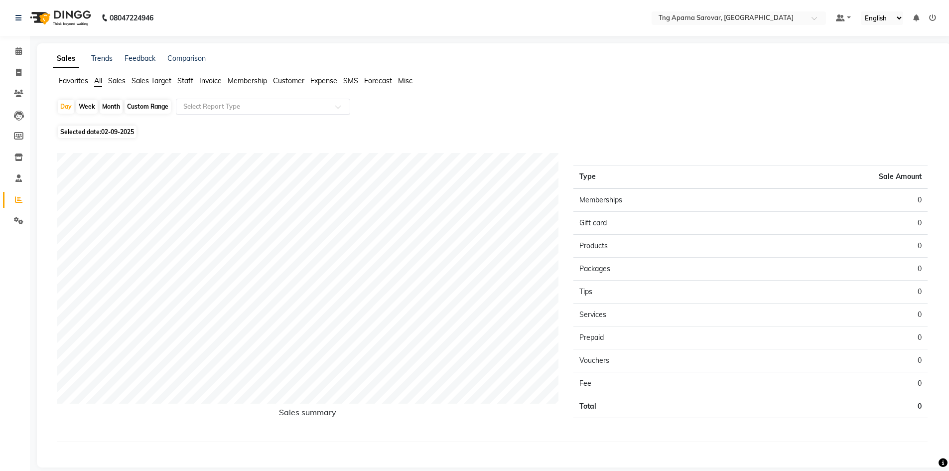
click at [207, 103] on input "text" at bounding box center [253, 107] width 144 height 10
click at [115, 107] on div "Month" at bounding box center [111, 107] width 23 height 14
select select "9"
select select "2025"
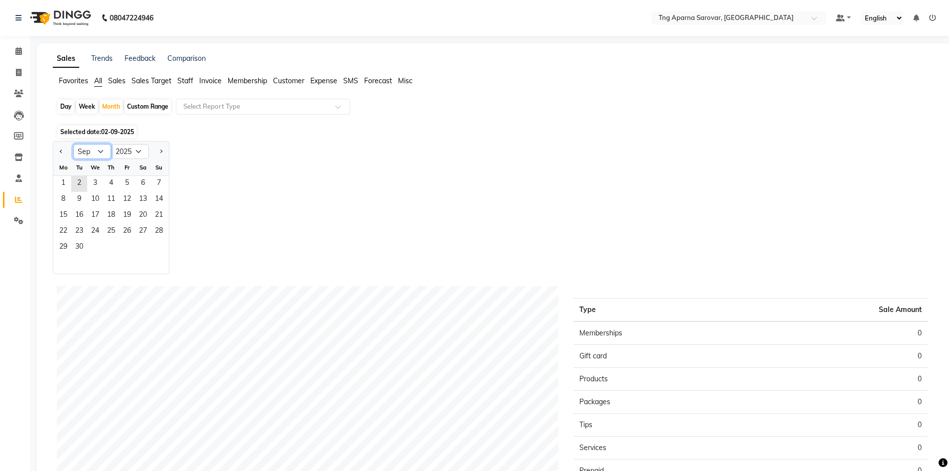
click at [101, 154] on select "Jan Feb Mar Apr May Jun [DATE] Aug Sep Oct Nov Dec" at bounding box center [92, 151] width 38 height 15
select select "8"
click at [73, 144] on select "Jan Feb Mar Apr May Jun [DATE] Aug Sep Oct Nov Dec" at bounding box center [92, 151] width 38 height 15
click at [135, 179] on span "1" at bounding box center [127, 184] width 16 height 16
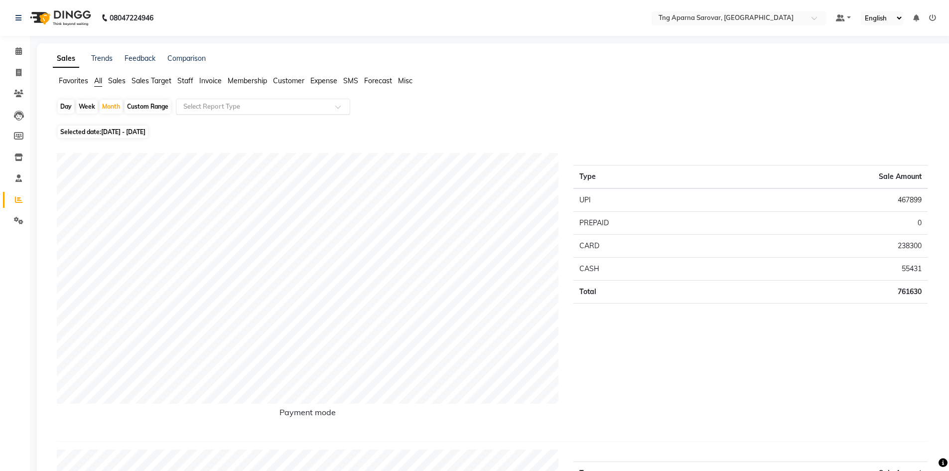
click at [207, 104] on input "text" at bounding box center [253, 107] width 144 height 10
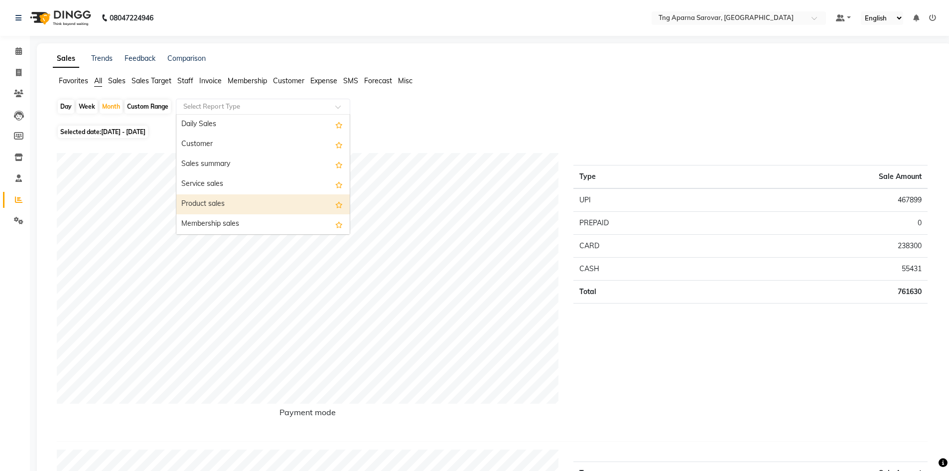
click at [247, 197] on div "Product sales" at bounding box center [262, 204] width 173 height 20
select select "csv"
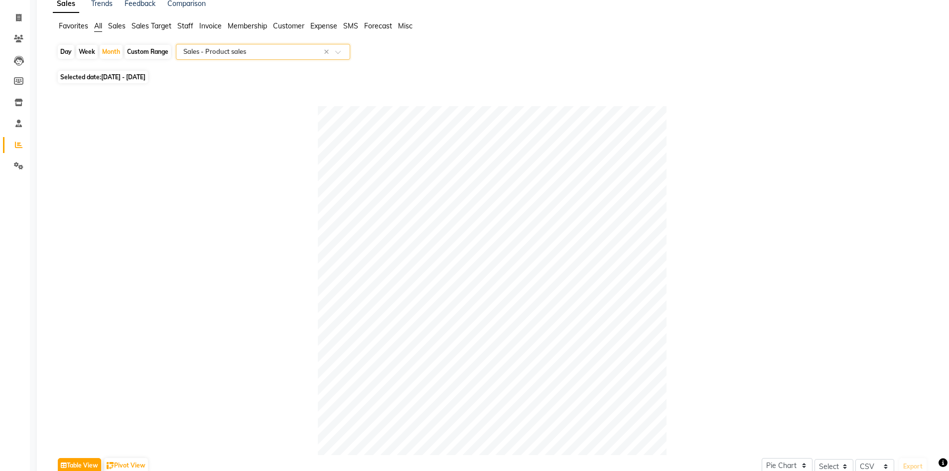
scroll to position [6, 0]
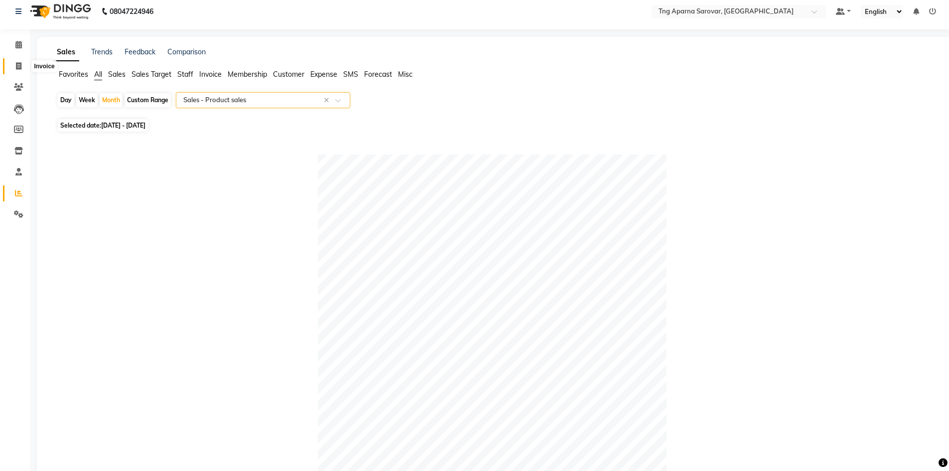
drag, startPoint x: 14, startPoint y: 66, endPoint x: 28, endPoint y: 81, distance: 20.5
click at [14, 66] on span at bounding box center [18, 66] width 17 height 11
select select "service"
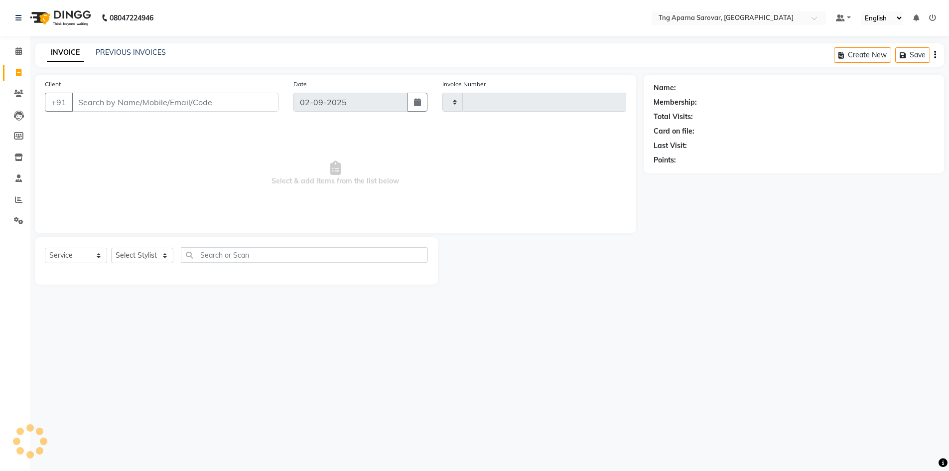
type input "4836"
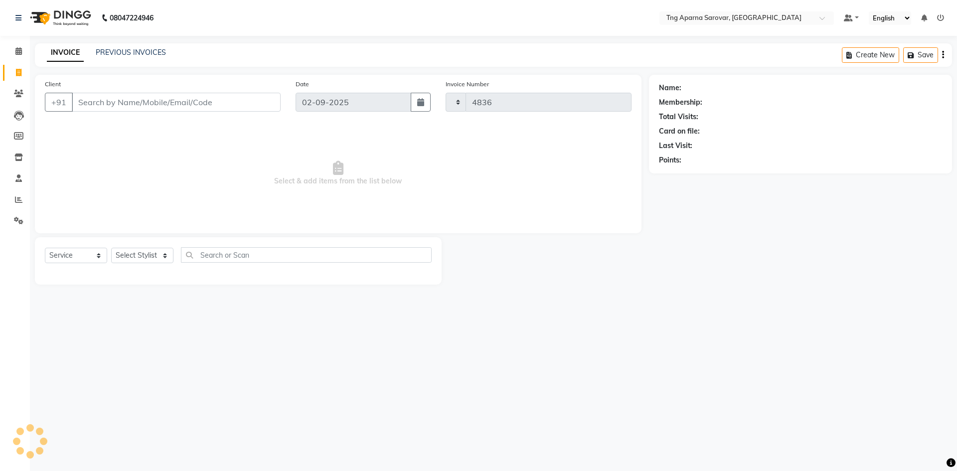
select select "7390"
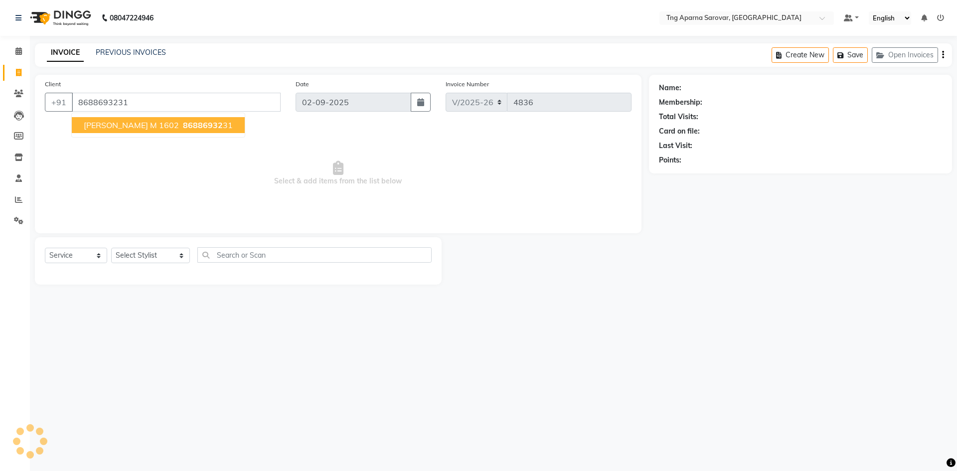
type input "8688693231"
click at [183, 121] on span "86886932" at bounding box center [203, 125] width 40 height 10
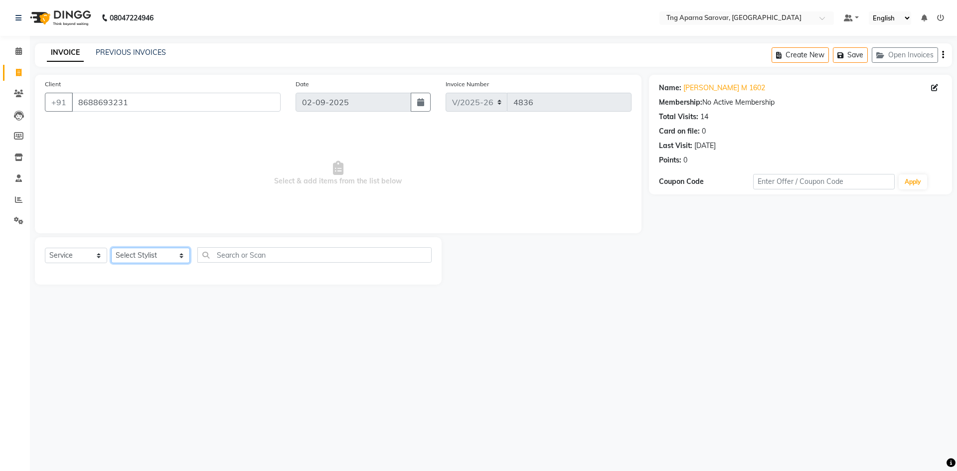
click at [156, 255] on select "Select Stylist ANUSHA ASIF BHAGYASHREE MAM CHINNA DANISH KAIF KHAN POOJA PRAMOD…" at bounding box center [150, 255] width 79 height 15
select select "64171"
click at [111, 248] on select "Select Stylist ANUSHA ASIF BHAGYASHREE MAM CHINNA DANISH KAIF KHAN POOJA PRAMOD…" at bounding box center [150, 255] width 79 height 15
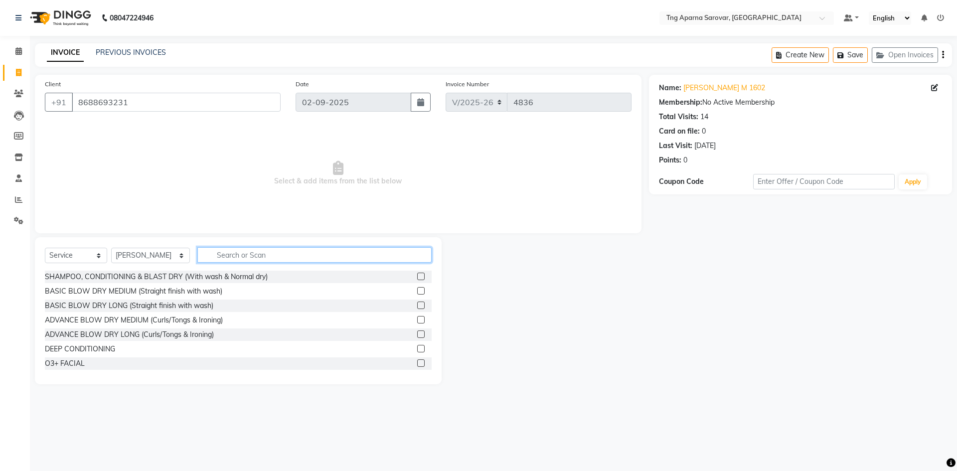
click at [216, 261] on input "text" at bounding box center [314, 254] width 234 height 15
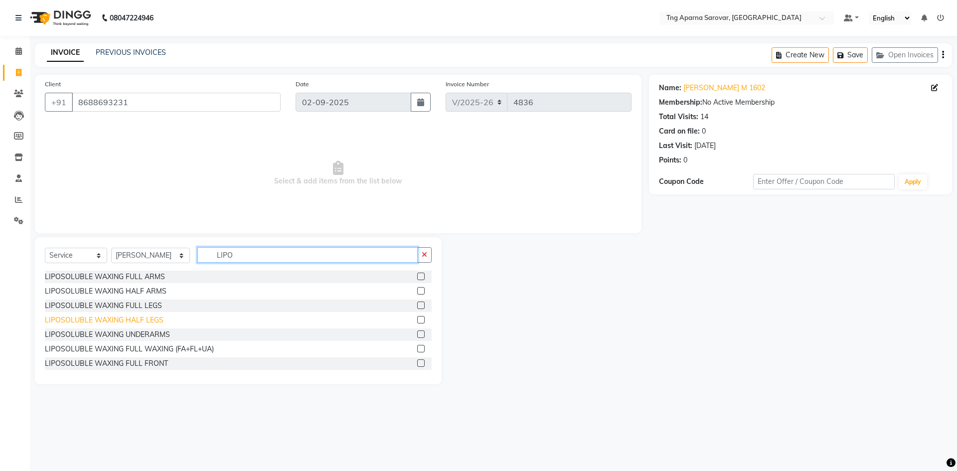
type input "LIPO"
click at [145, 323] on div "LIPOSOLUBLE WAXING HALF LEGS" at bounding box center [104, 320] width 119 height 10
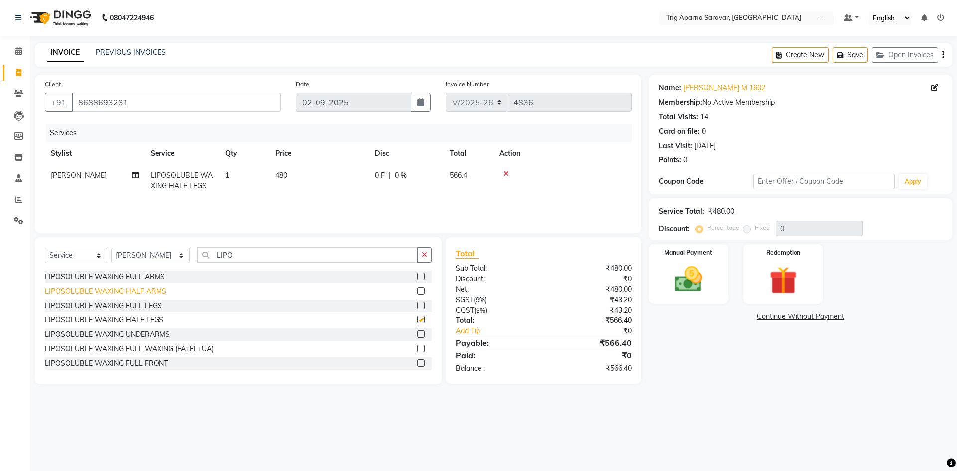
checkbox input "false"
click at [131, 275] on div "LIPOSOLUBLE WAXING FULL ARMS" at bounding box center [105, 277] width 120 height 10
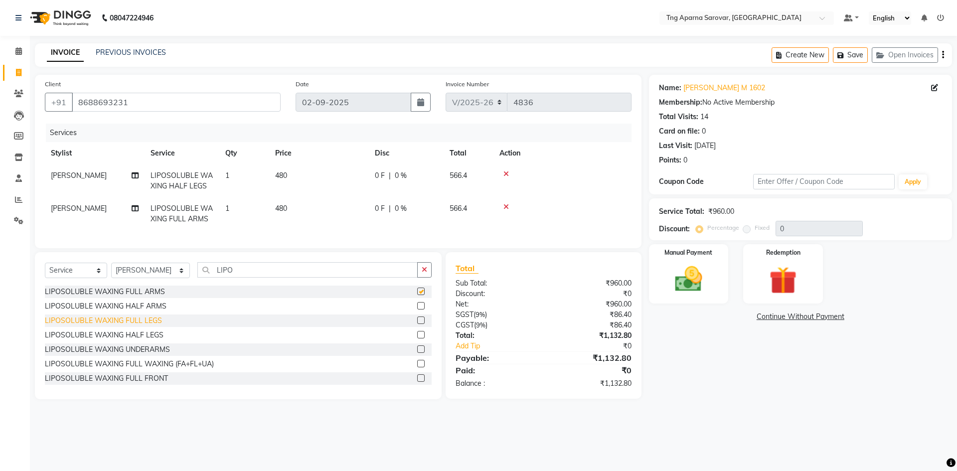
checkbox input "false"
click at [147, 354] on div "LIPOSOLUBLE WAXING UNDERARMS" at bounding box center [107, 349] width 125 height 10
checkbox input "false"
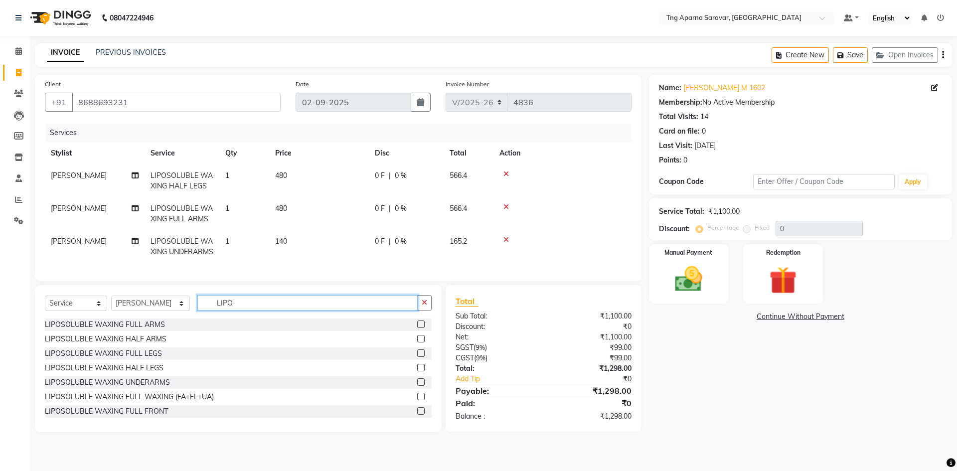
click at [234, 310] on input "LIPO" at bounding box center [307, 302] width 220 height 15
type input "THRE"
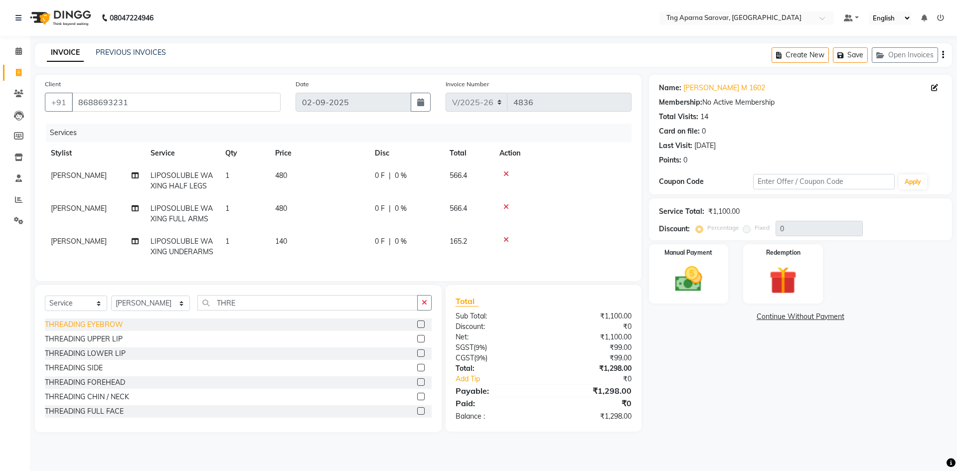
click at [97, 330] on div "THREADING EYEBROW" at bounding box center [84, 324] width 78 height 10
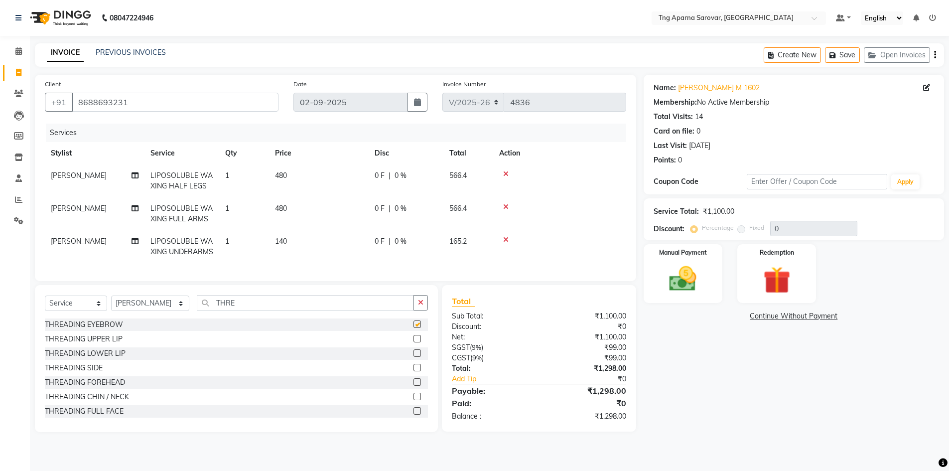
checkbox input "false"
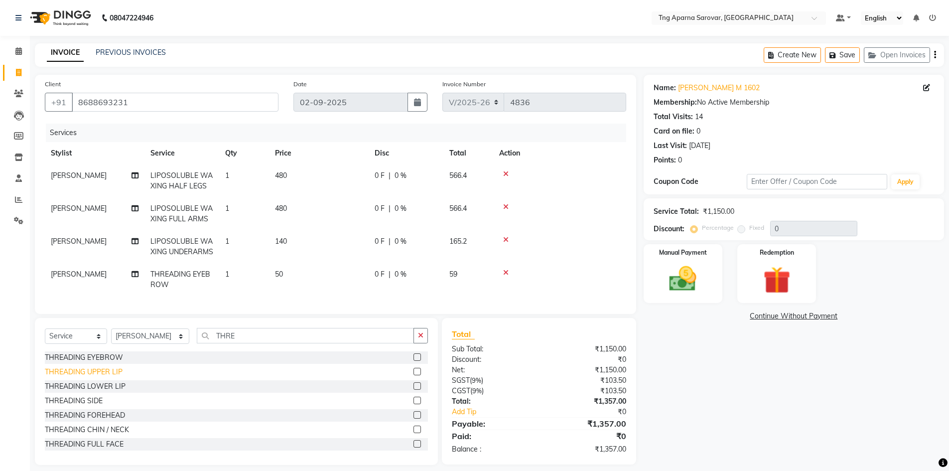
click at [96, 377] on div "THREADING UPPER LIP" at bounding box center [84, 372] width 78 height 10
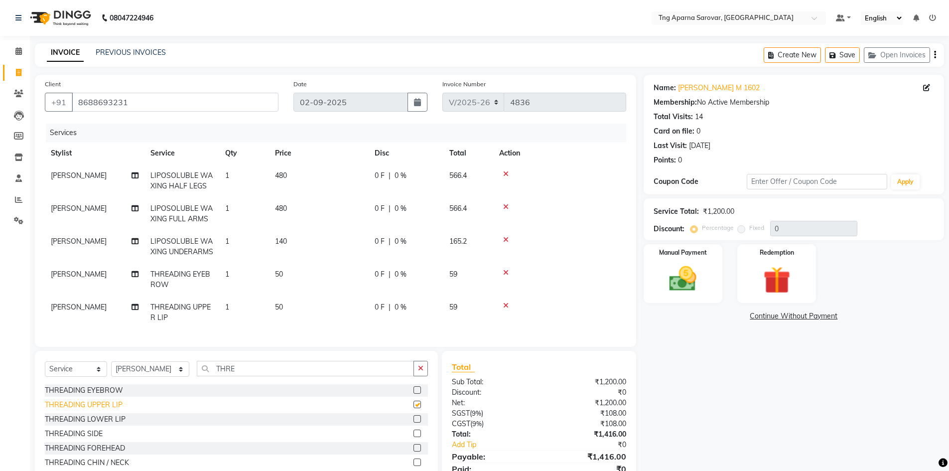
checkbox input "false"
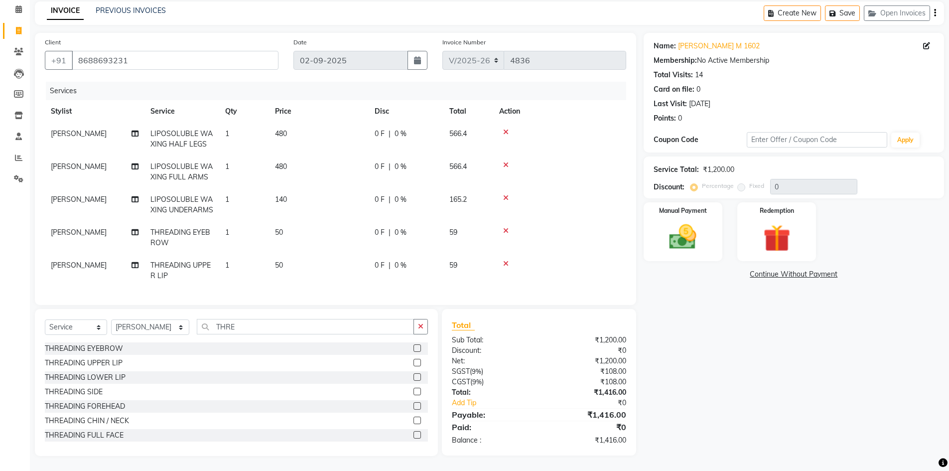
scroll to position [60, 0]
click at [668, 221] on img at bounding box center [683, 237] width 46 height 32
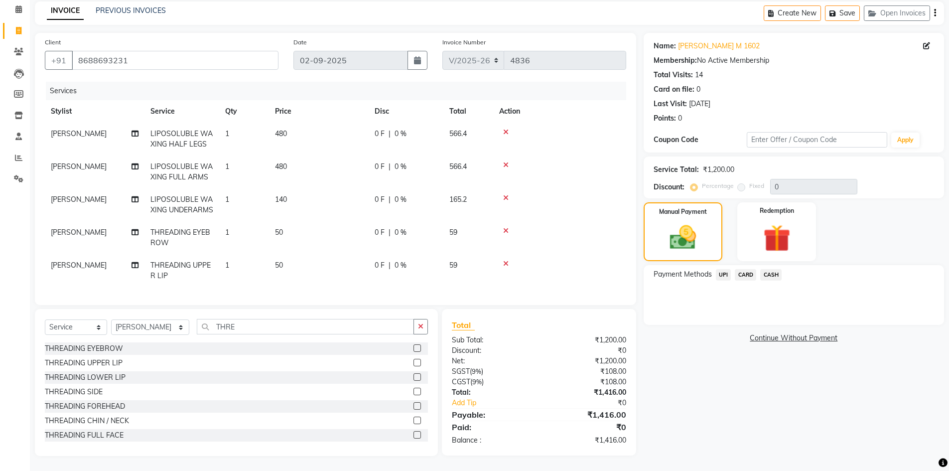
click at [777, 269] on span "CASH" at bounding box center [771, 274] width 21 height 11
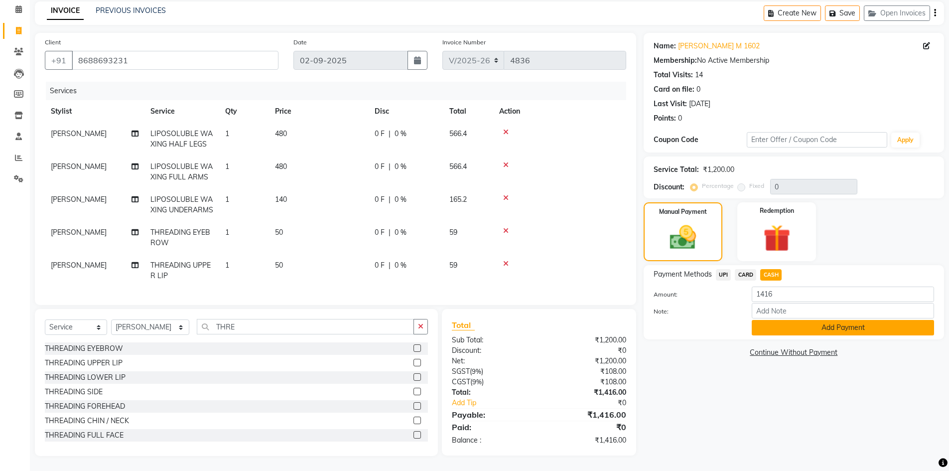
click at [816, 320] on button "Add Payment" at bounding box center [843, 327] width 182 height 15
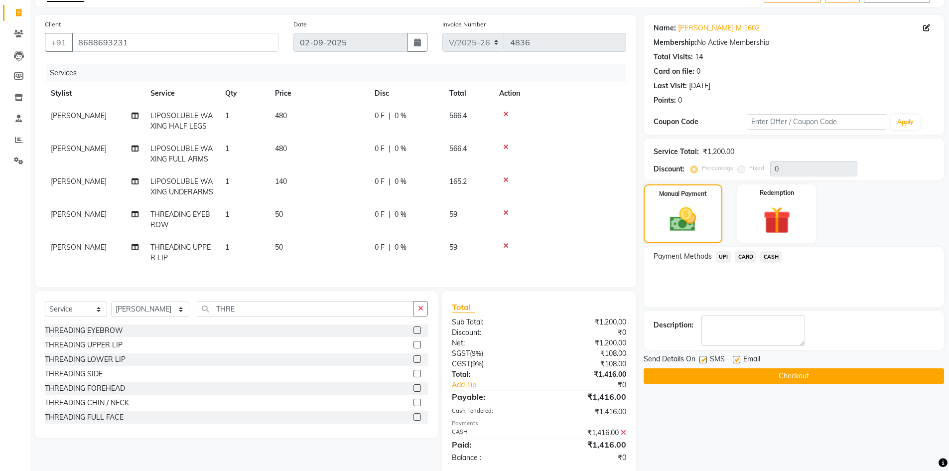
click at [865, 372] on button "Checkout" at bounding box center [794, 375] width 301 height 15
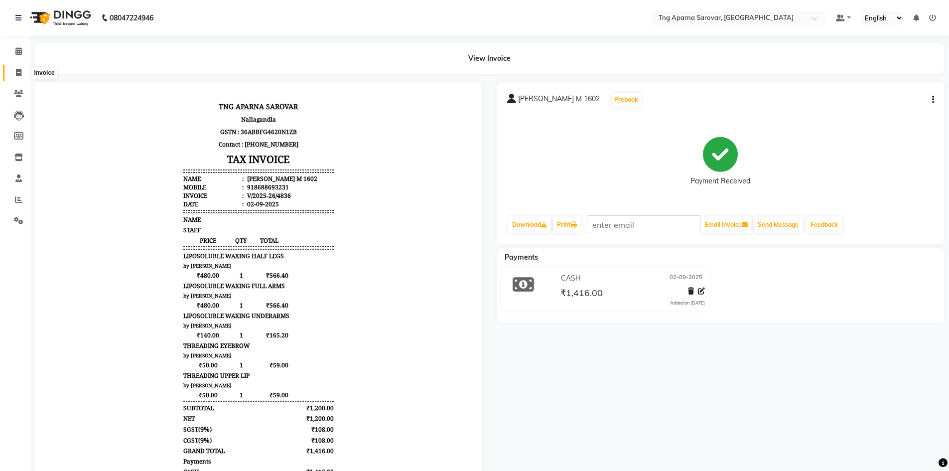
click at [20, 68] on span at bounding box center [18, 72] width 17 height 11
select select "service"
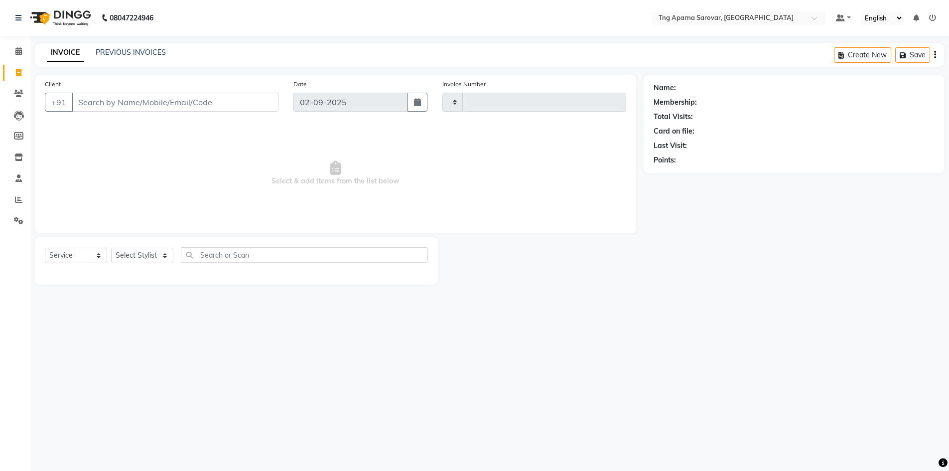
type input "4837"
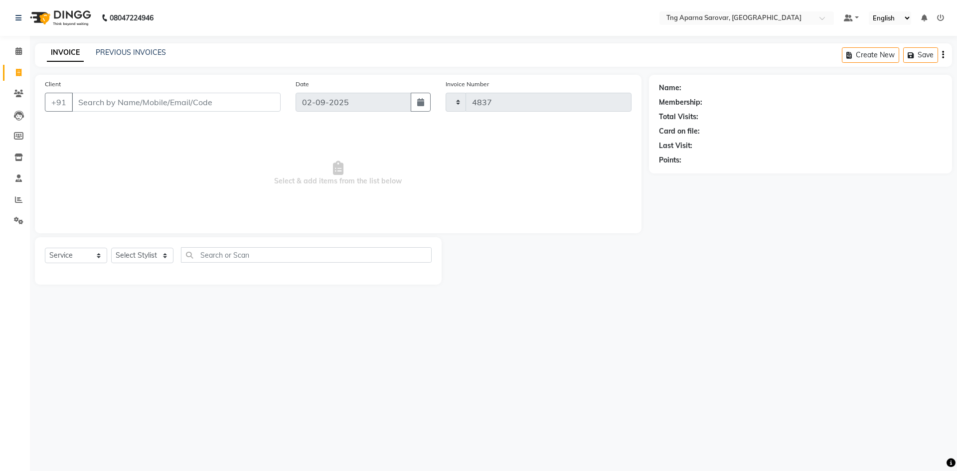
select select "7390"
type input "9719100796"
click at [253, 104] on span "Add Client" at bounding box center [254, 102] width 39 height 10
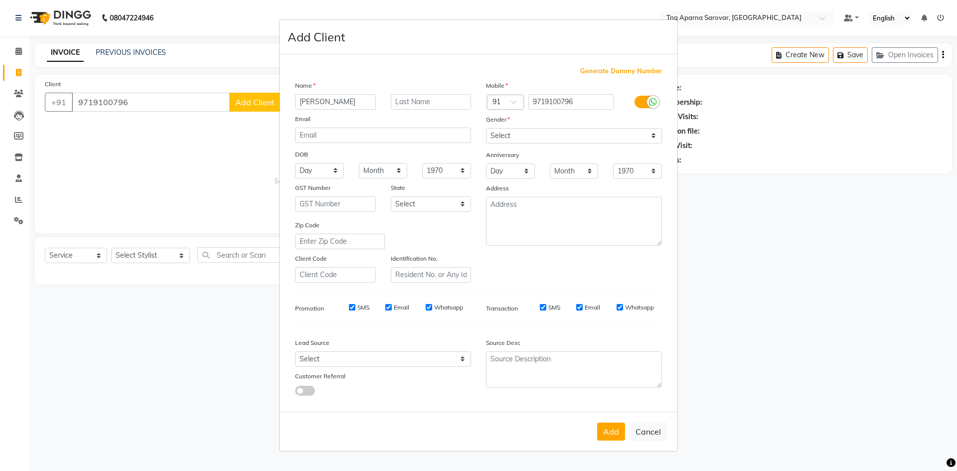
type input "MOHITH"
type input "I1901"
drag, startPoint x: 523, startPoint y: 138, endPoint x: 522, endPoint y: 143, distance: 5.1
click at [523, 138] on select "Select Male Female Other Prefer Not To Say" at bounding box center [574, 135] width 176 height 15
select select "male"
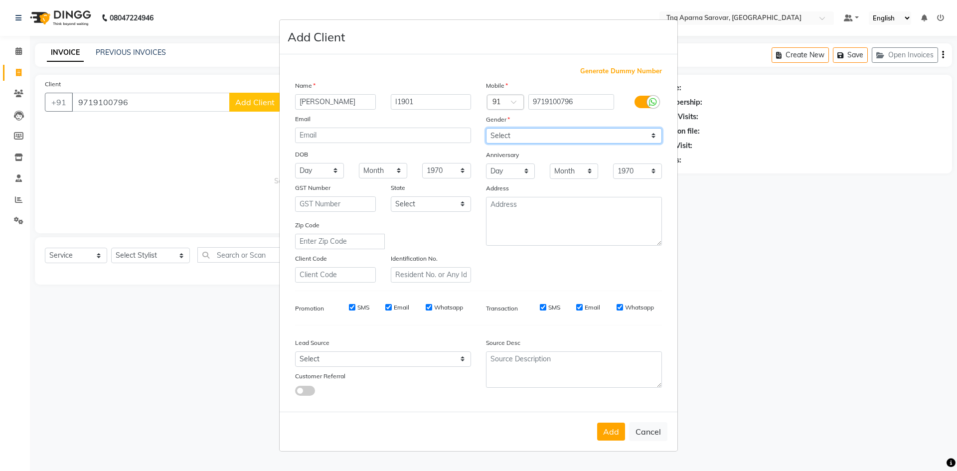
click at [486, 128] on select "Select Male Female Other Prefer Not To Say" at bounding box center [574, 135] width 176 height 15
click at [611, 437] on button "Add" at bounding box center [611, 432] width 28 height 18
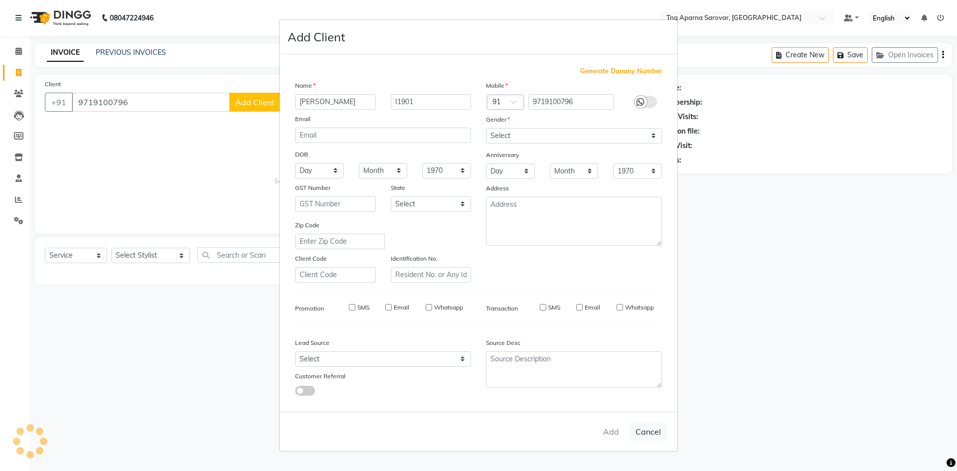
select select
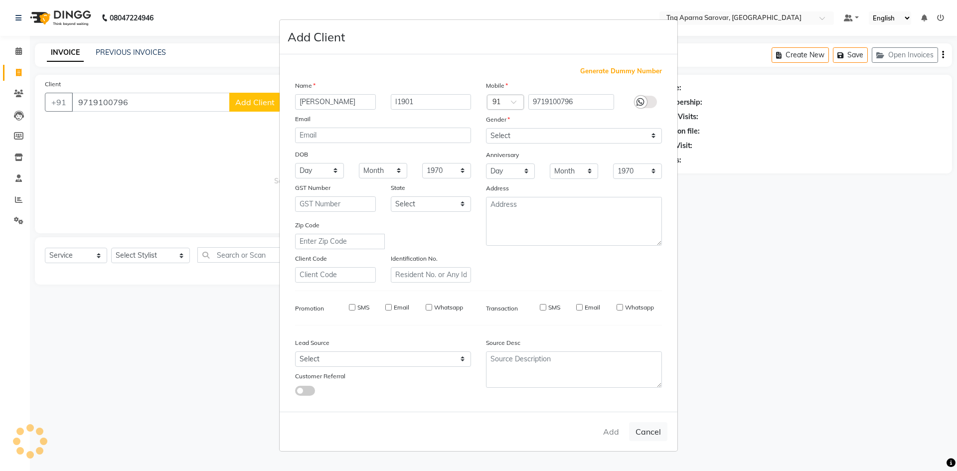
select select
checkbox input "false"
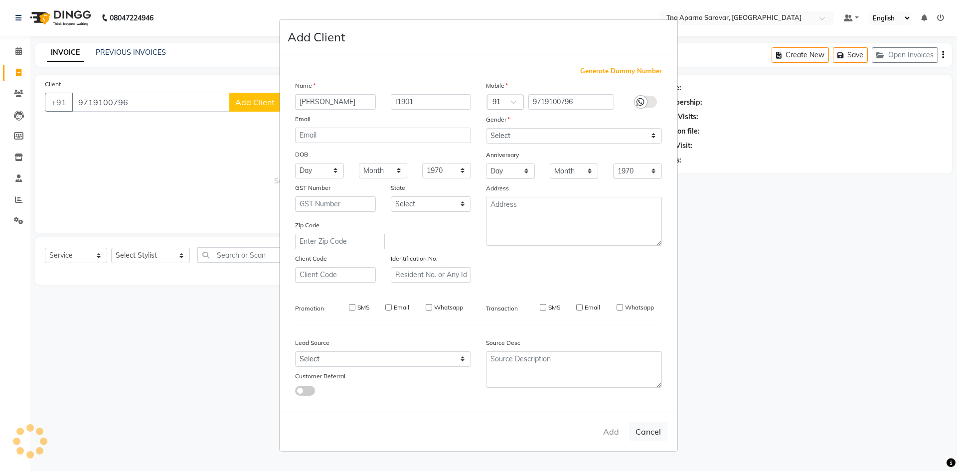
checkbox input "false"
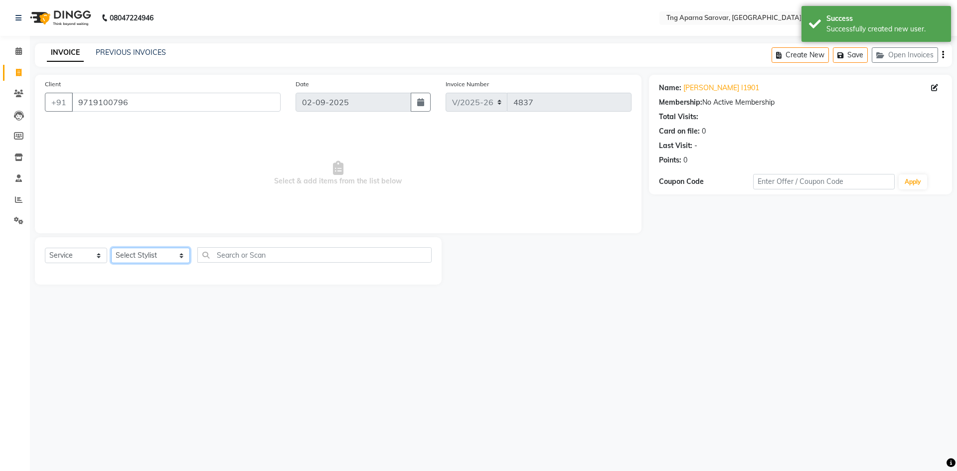
click at [125, 249] on select "Select Stylist ANUSHA ASIF BHAGYASHREE MAM CHINNA DANISH KAIF KHAN POOJA PRAMOD…" at bounding box center [150, 255] width 79 height 15
select select "81252"
click at [111, 248] on select "Select Stylist ANUSHA ASIF BHAGYASHREE MAM CHINNA DANISH KAIF KHAN POOJA PRAMOD…" at bounding box center [150, 255] width 79 height 15
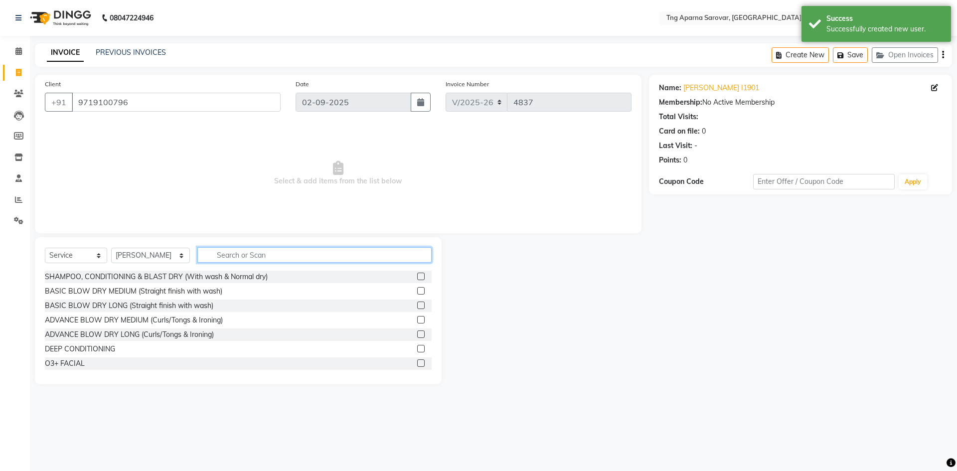
click at [244, 259] on input "text" at bounding box center [314, 254] width 234 height 15
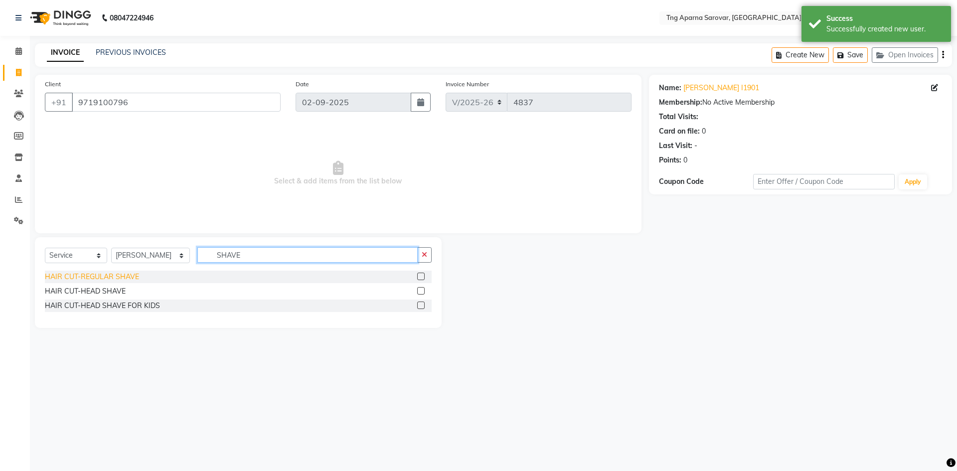
type input "SHAVE"
click at [73, 272] on div "HAIR CUT-REGULAR SHAVE" at bounding box center [92, 277] width 94 height 10
checkbox input "false"
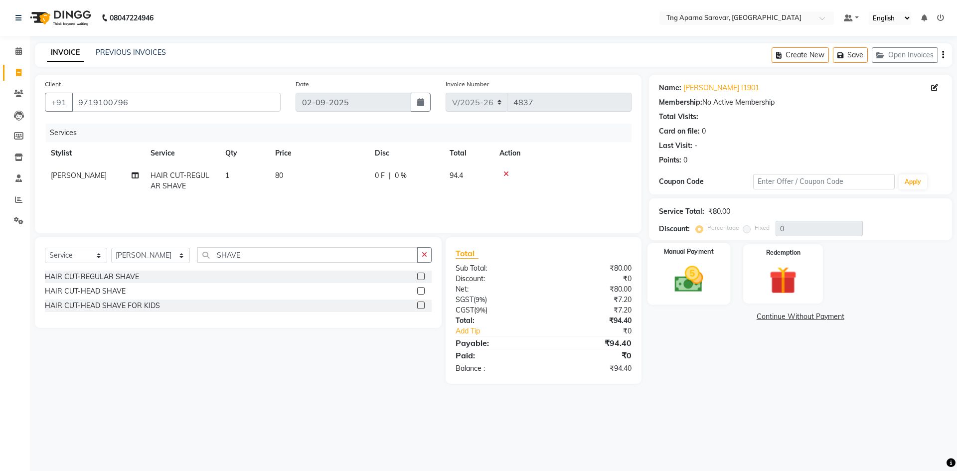
click at [682, 282] on img at bounding box center [688, 279] width 46 height 33
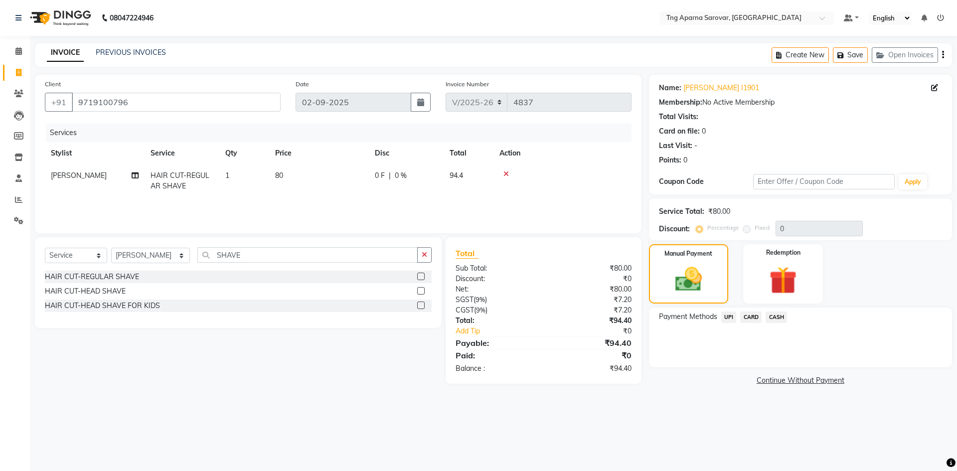
click at [778, 318] on span "CASH" at bounding box center [776, 316] width 21 height 11
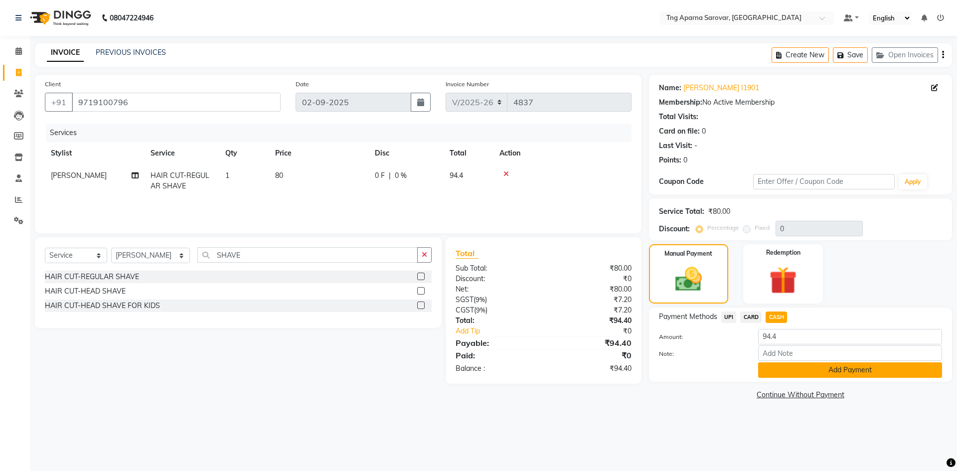
click at [778, 369] on button "Add Payment" at bounding box center [850, 369] width 184 height 15
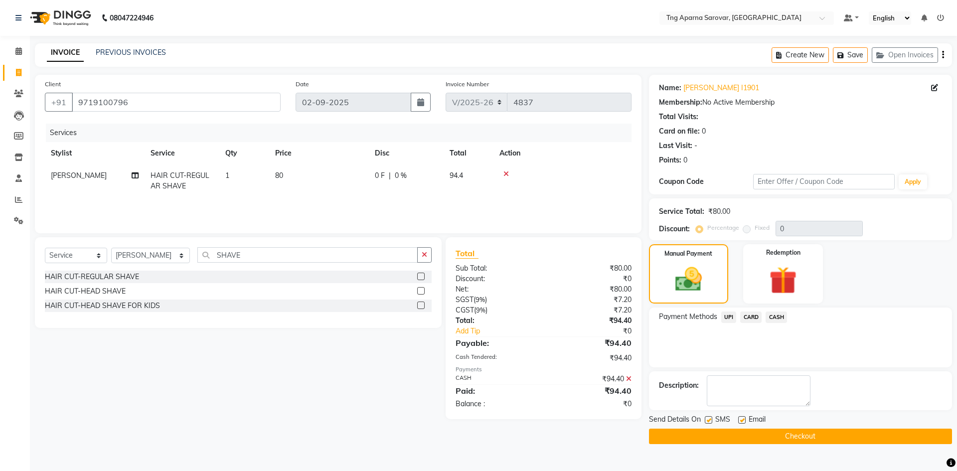
click at [801, 442] on button "Checkout" at bounding box center [800, 436] width 303 height 15
